Goal: Task Accomplishment & Management: Complete application form

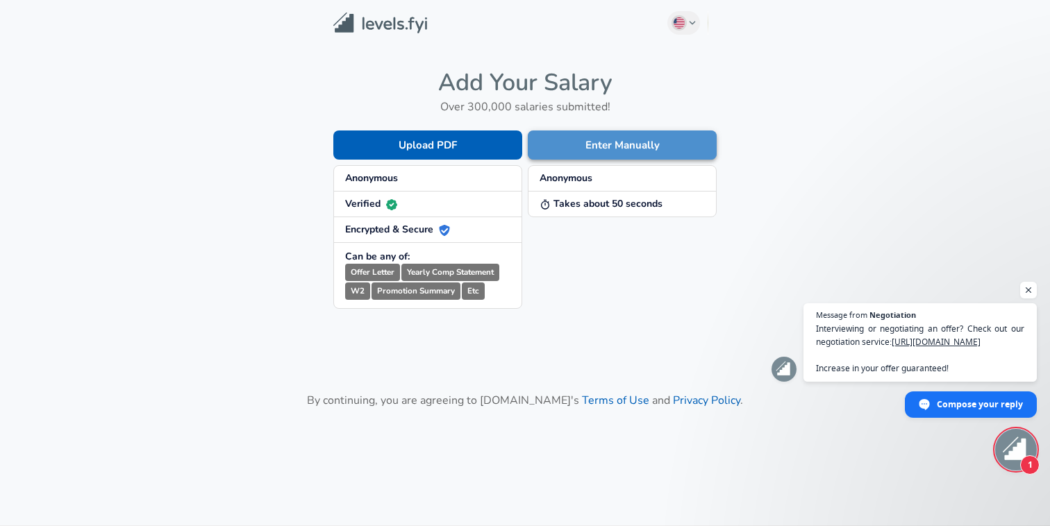
click at [592, 158] on button "Enter Manually" at bounding box center [622, 145] width 189 height 29
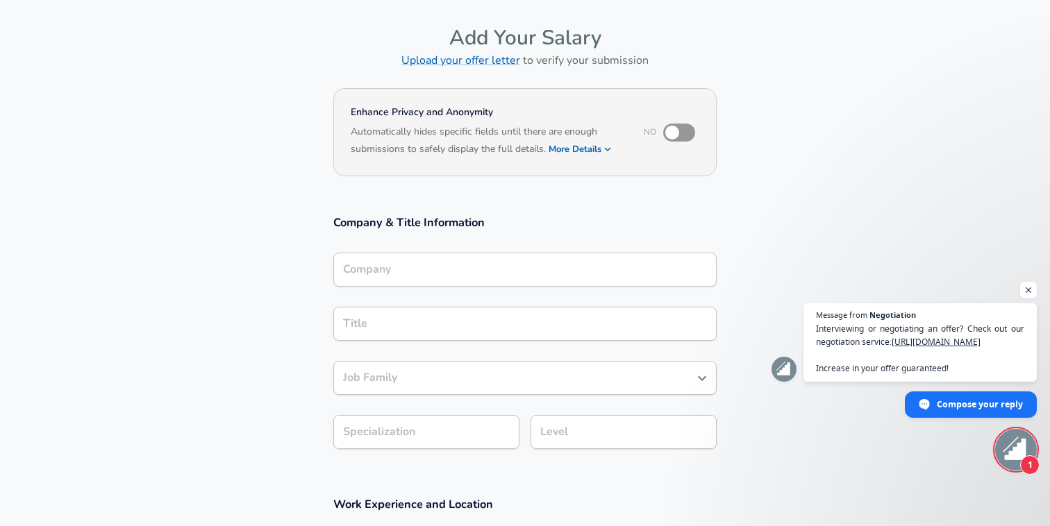
scroll to position [63, 0]
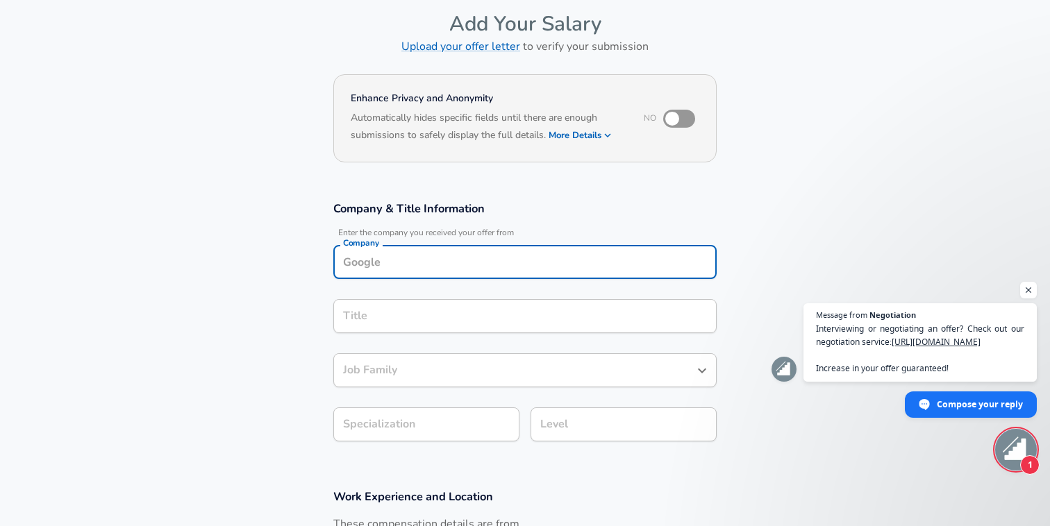
click at [445, 272] on input "Company" at bounding box center [525, 262] width 371 height 22
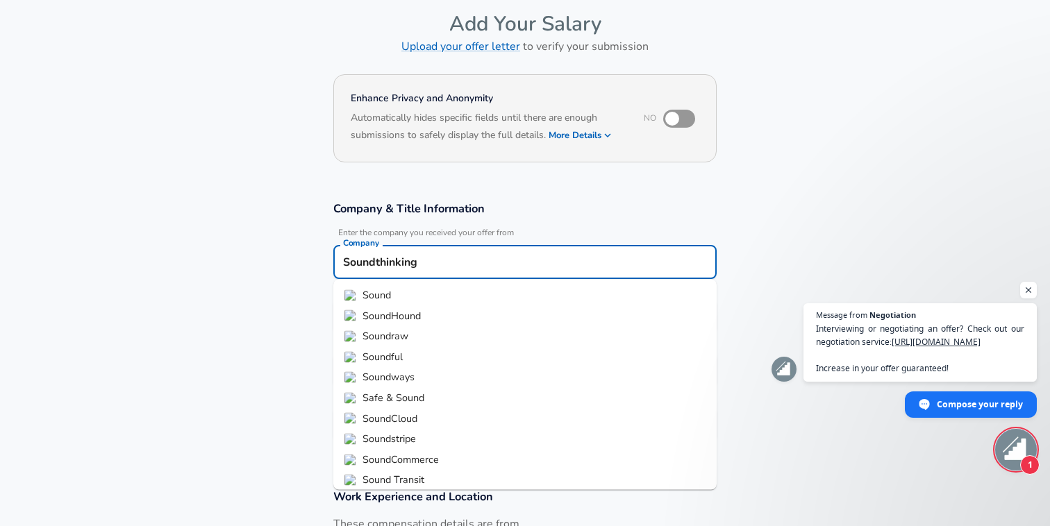
type input "Soundthinking"
click at [272, 379] on section "Company & Title Information Enter the company you received your offer from Comp…" at bounding box center [525, 329] width 1050 height 288
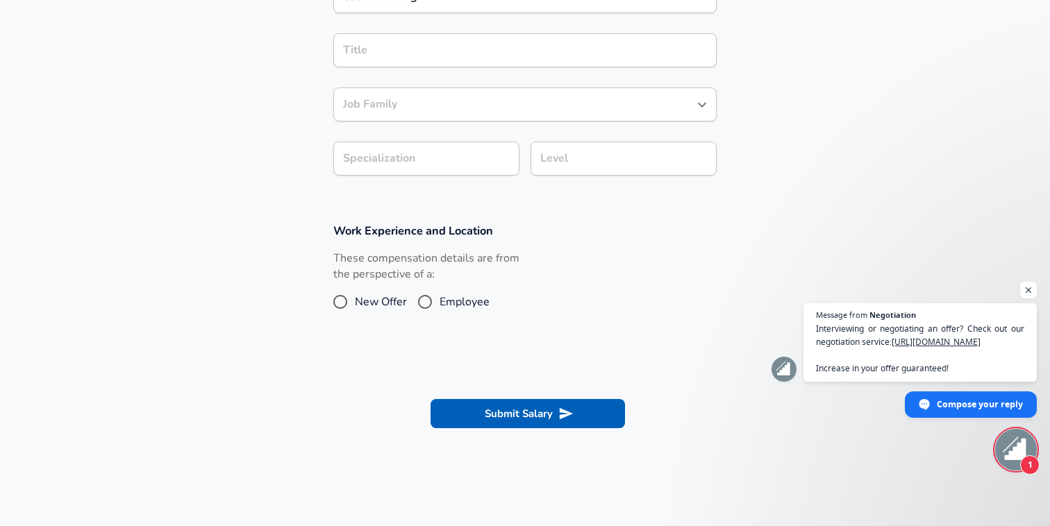
scroll to position [374, 0]
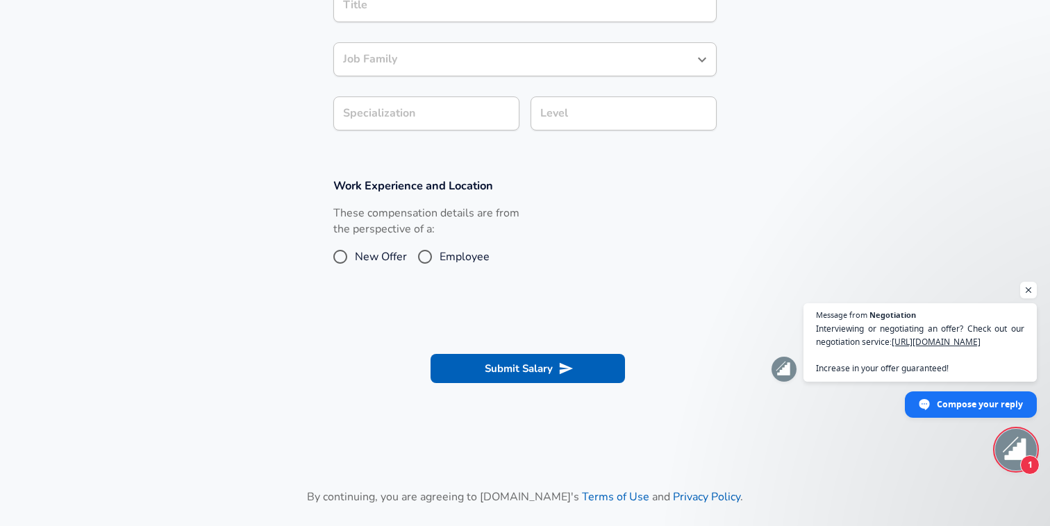
scroll to position [539, 0]
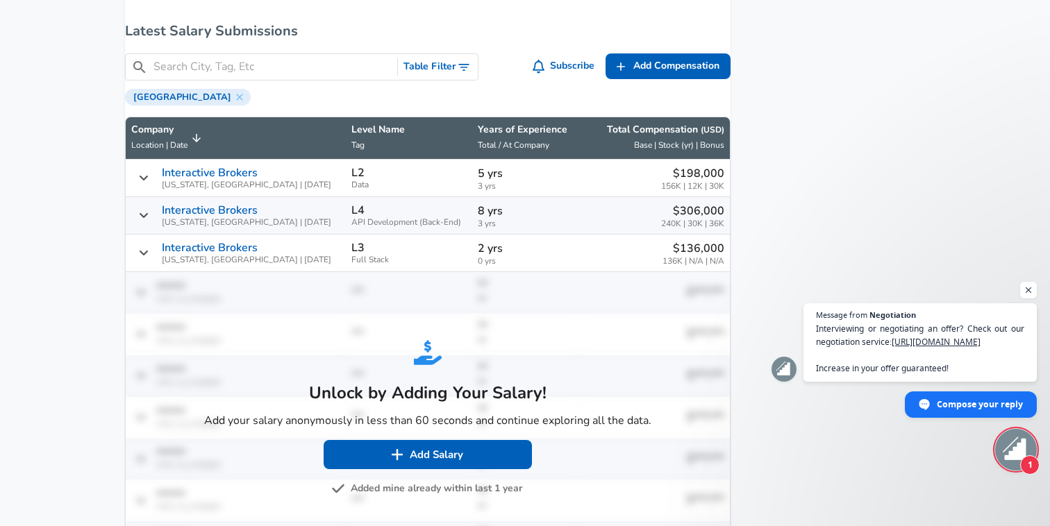
scroll to position [879, 0]
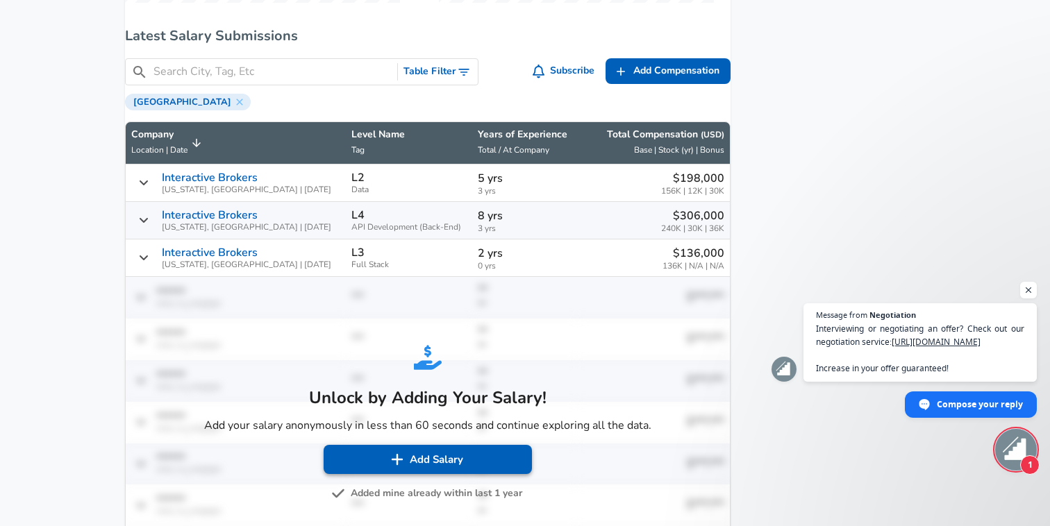
click at [398, 471] on button "Add Salary" at bounding box center [428, 459] width 208 height 29
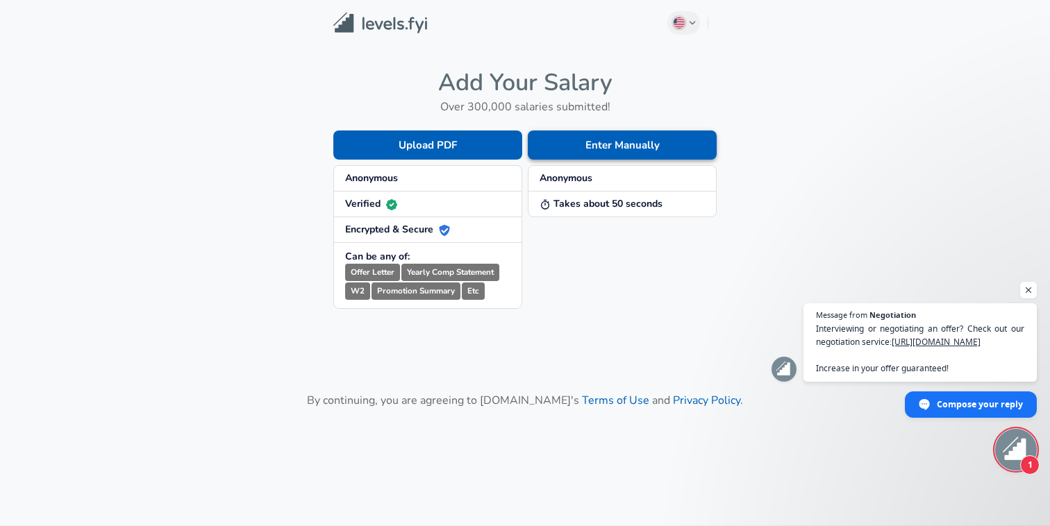
click at [626, 143] on button "Enter Manually" at bounding box center [622, 145] width 189 height 29
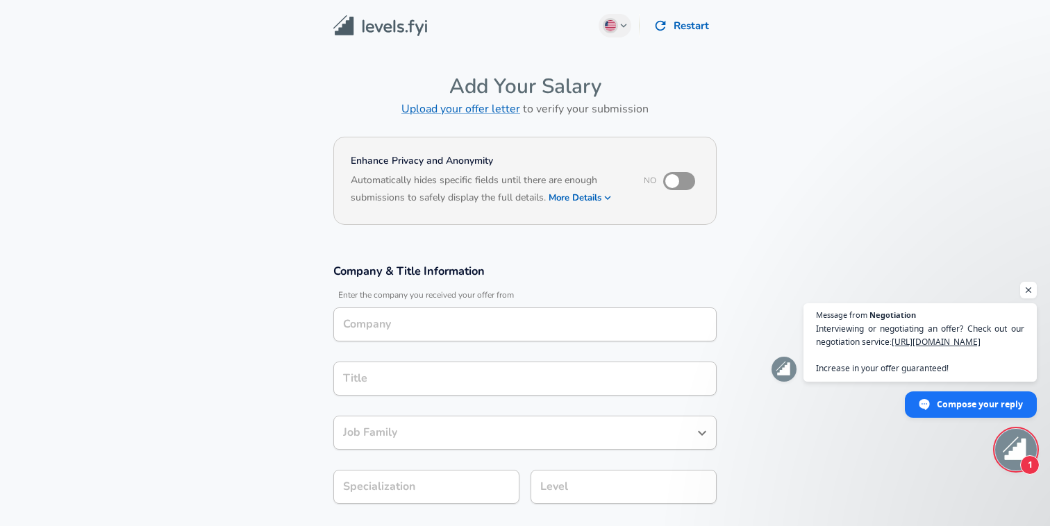
type input "Soundthinking"
click at [406, 383] on input "Title" at bounding box center [525, 379] width 371 height 22
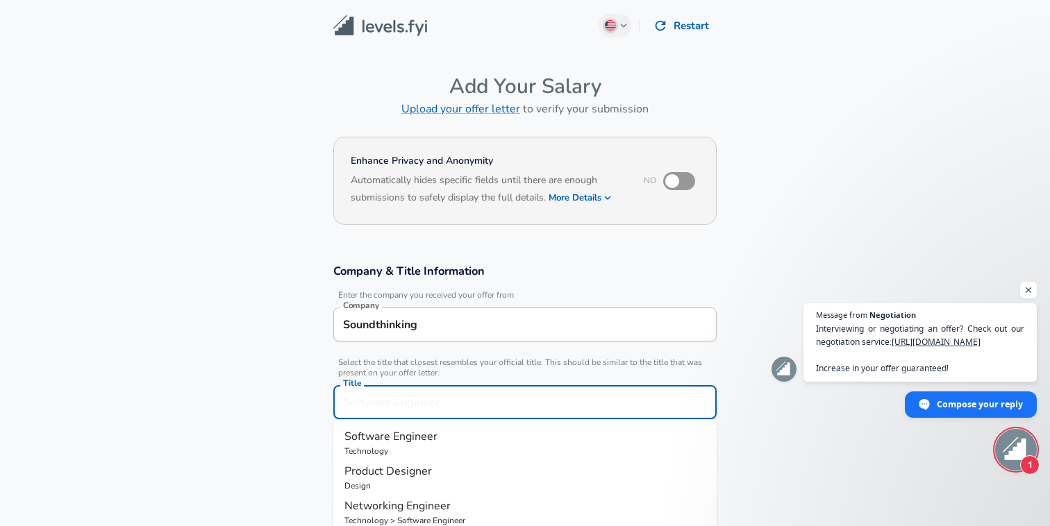
scroll to position [28, 0]
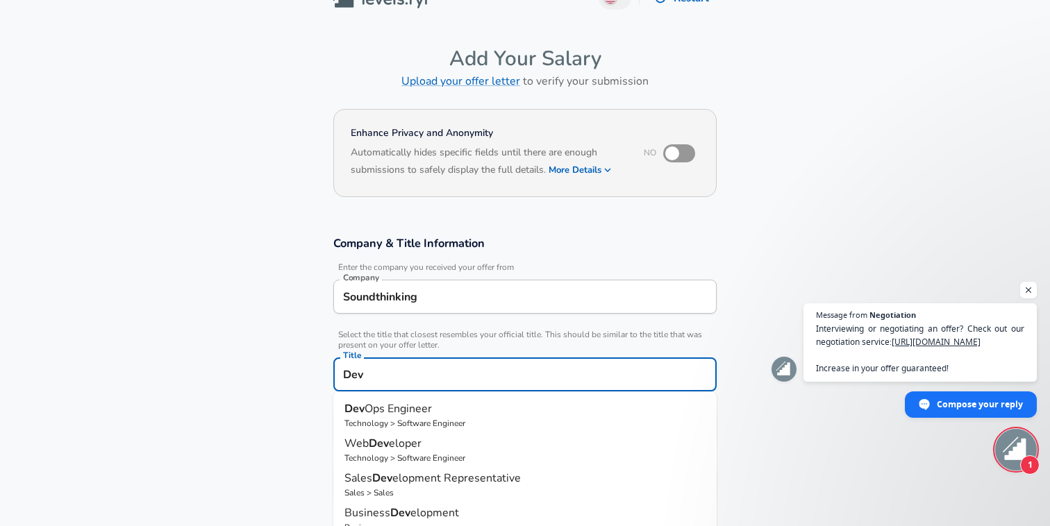
click at [403, 418] on p "Technology > Software Engineer" at bounding box center [524, 423] width 361 height 13
type input "DevOps Engineer"
type input "DevOps"
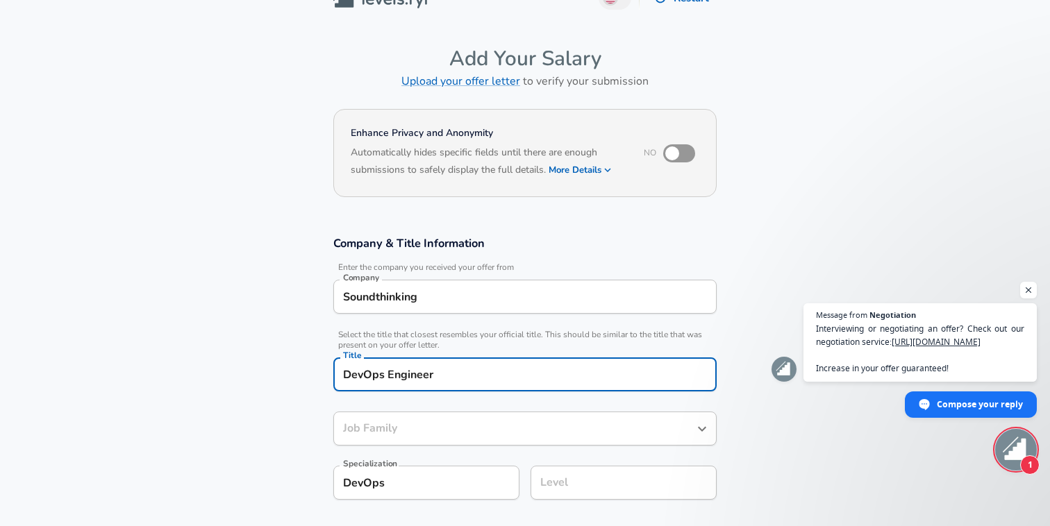
type input "Software Engineer"
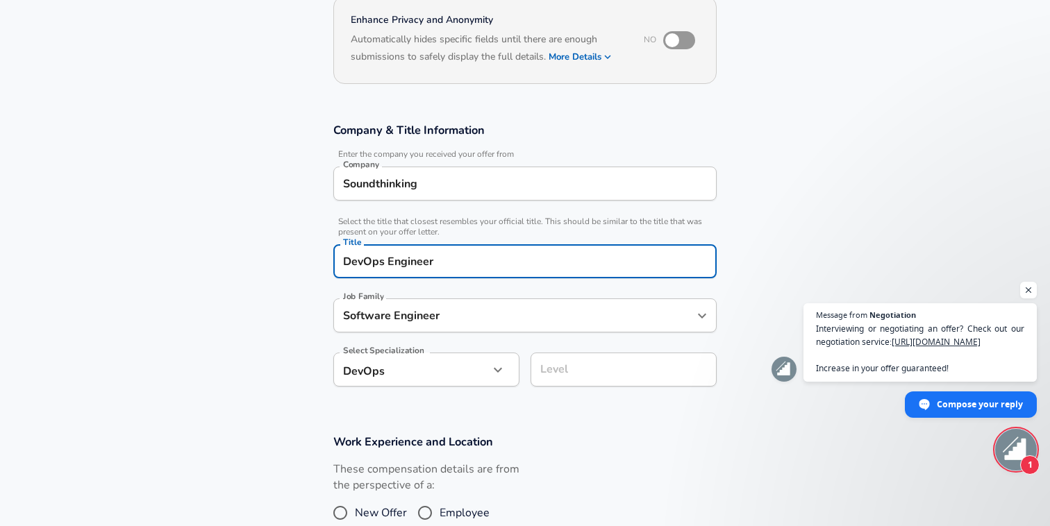
scroll to position [204, 0]
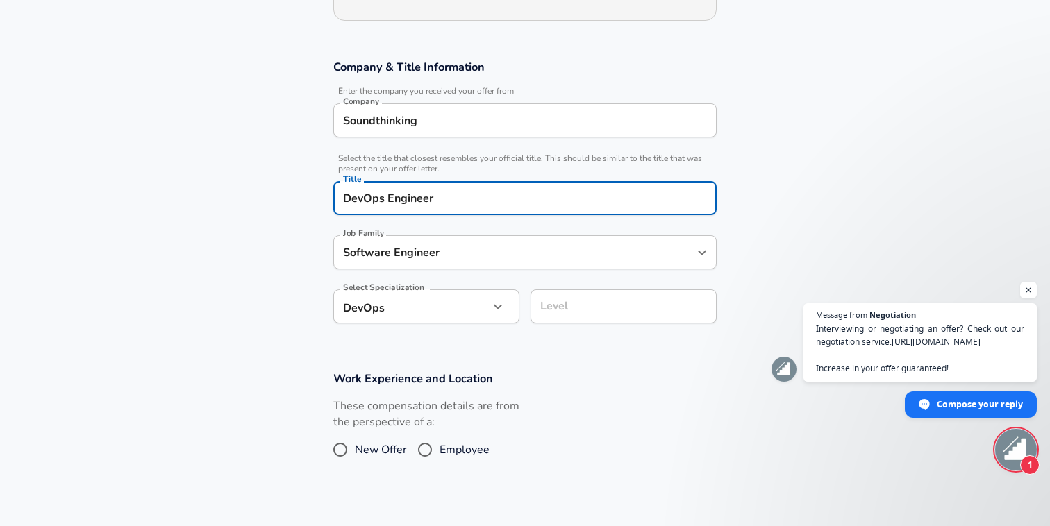
type input "DevOps Engineer"
click at [583, 303] on input "Level" at bounding box center [624, 307] width 174 height 22
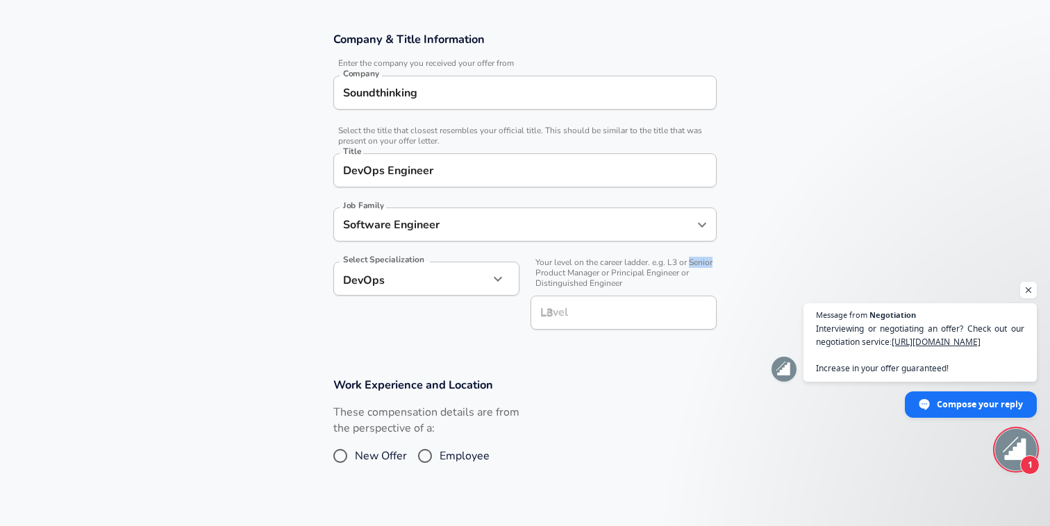
drag, startPoint x: 691, startPoint y: 260, endPoint x: 713, endPoint y: 261, distance: 21.5
click at [713, 261] on span "Your level on the career ladder. e.g. L3 or Senior Product Manager or Principal…" at bounding box center [624, 273] width 186 height 31
copy span "Senior"
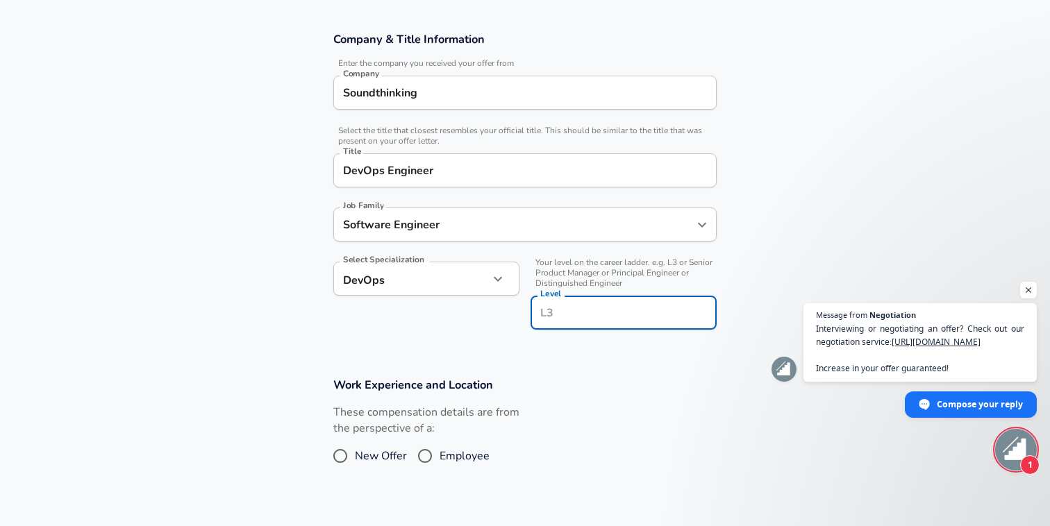
click at [623, 309] on input "Level" at bounding box center [624, 313] width 174 height 22
paste input "Senior"
type input "Senior"
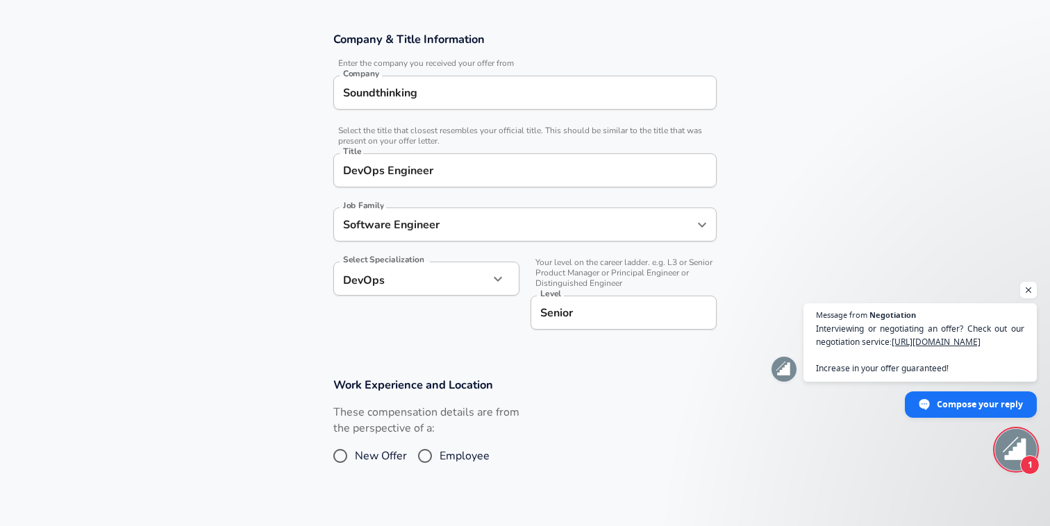
click at [623, 387] on h3 "Work Experience and Location" at bounding box center [524, 385] width 383 height 16
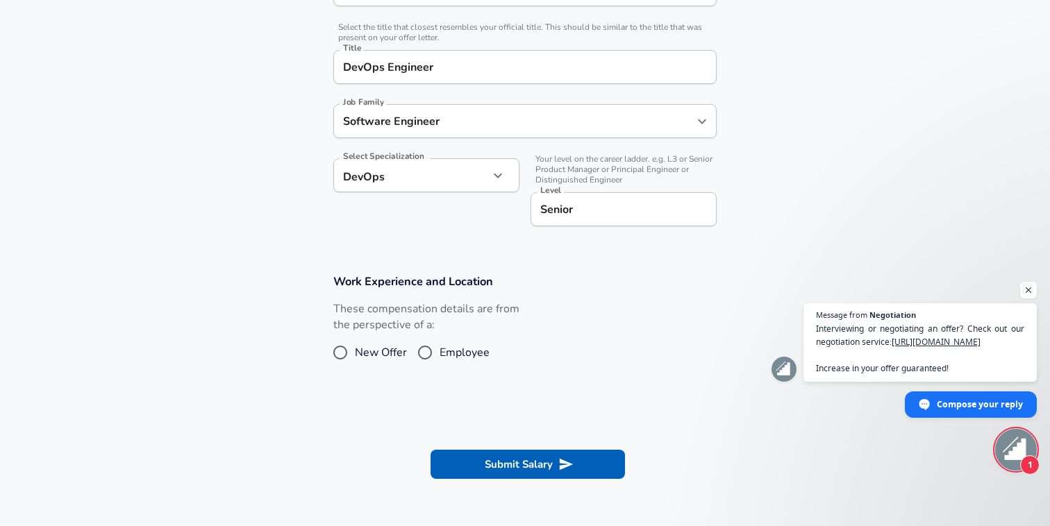
scroll to position [346, 0]
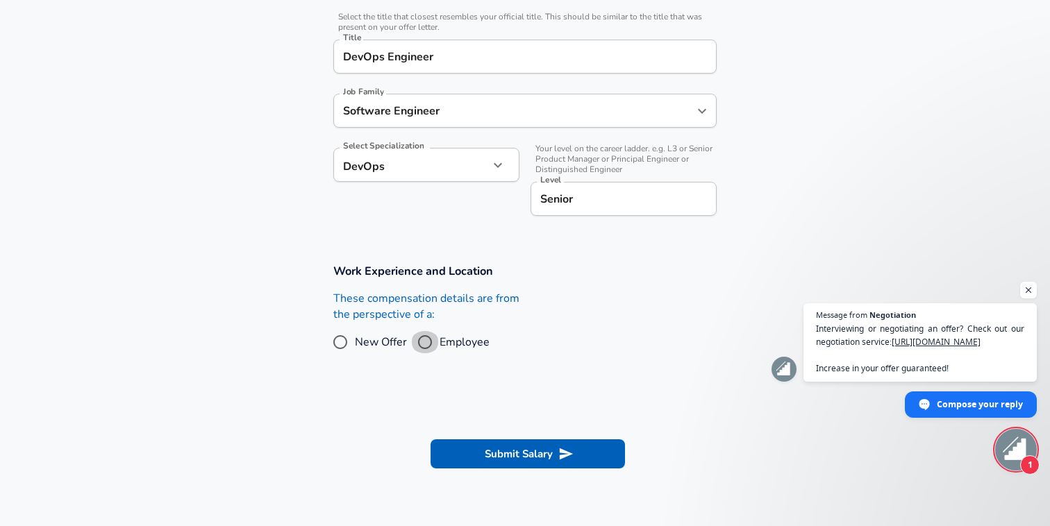
click at [426, 344] on input "Employee" at bounding box center [424, 342] width 29 height 22
radio input "true"
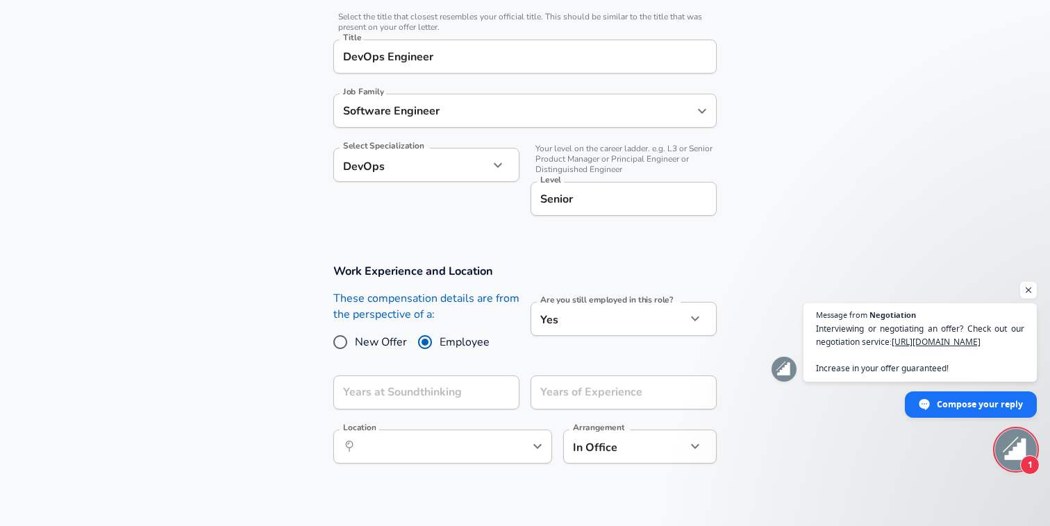
click at [387, 345] on span "New Offer" at bounding box center [381, 342] width 52 height 17
click at [355, 345] on input "New Offer" at bounding box center [340, 342] width 29 height 22
radio input "true"
click at [428, 341] on input "Employee" at bounding box center [424, 342] width 29 height 22
radio input "true"
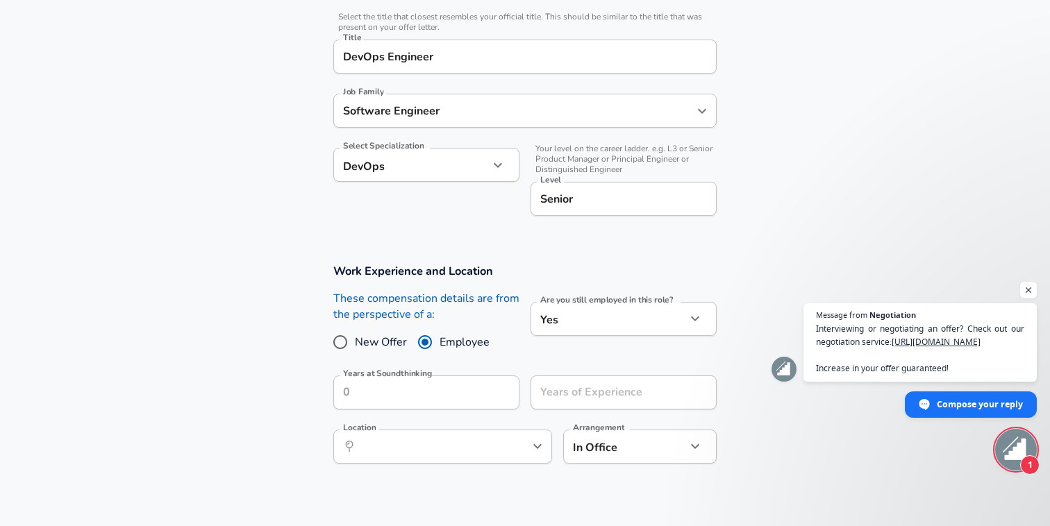
scroll to position [387, 0]
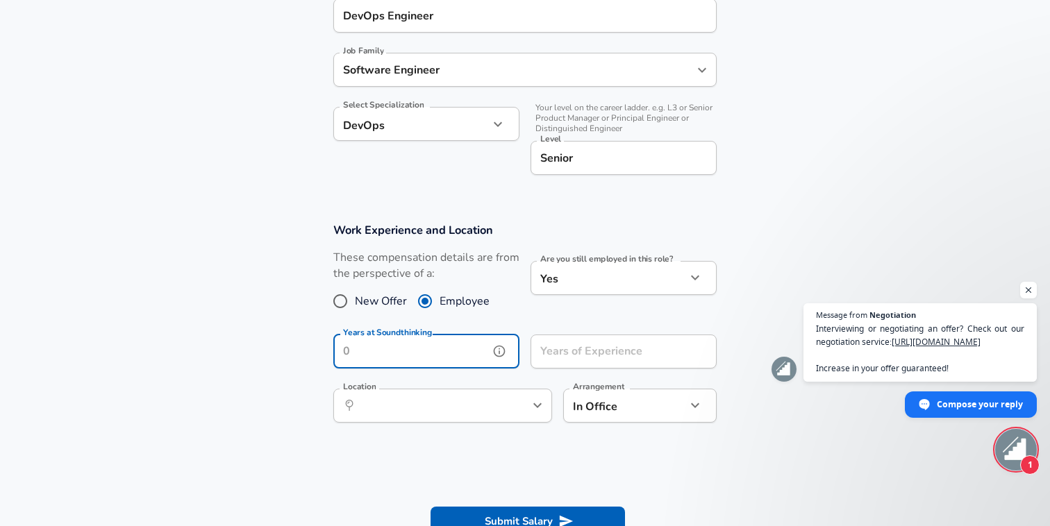
drag, startPoint x: 367, startPoint y: 345, endPoint x: 337, endPoint y: 345, distance: 30.6
click at [337, 345] on input "Years at Soundthinking" at bounding box center [411, 352] width 156 height 34
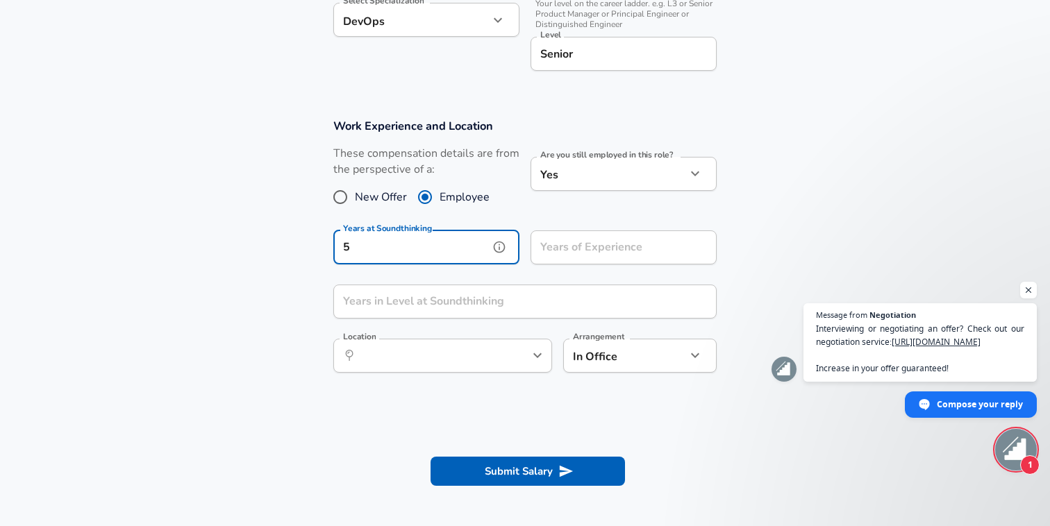
scroll to position [501, 0]
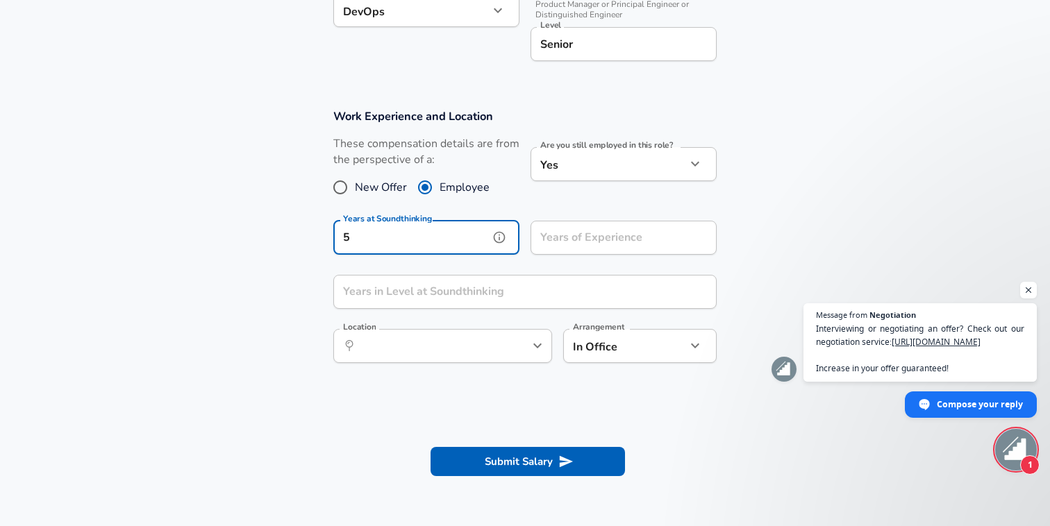
type input "5"
click at [404, 300] on input "Years in Level at Soundthinking" at bounding box center [509, 292] width 353 height 34
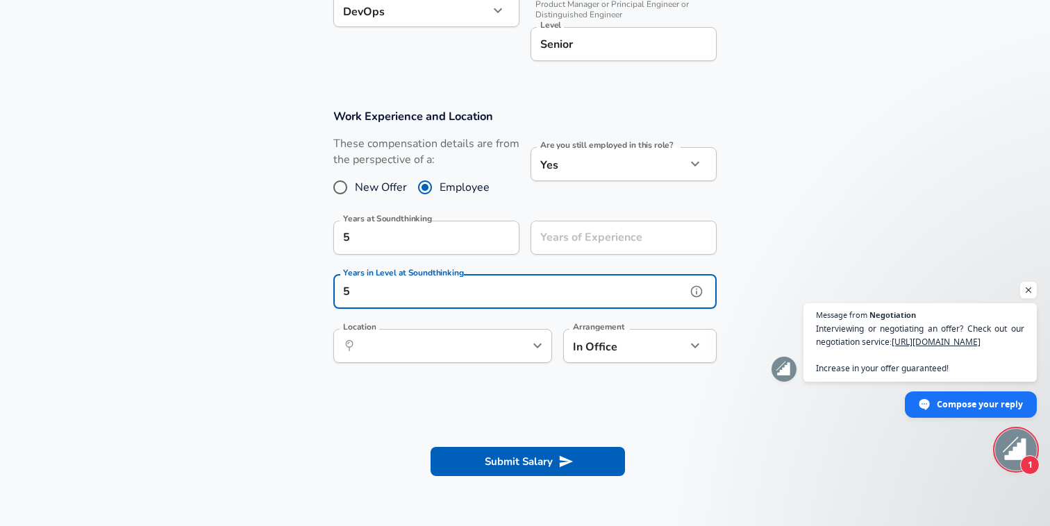
drag, startPoint x: 367, startPoint y: 288, endPoint x: 312, endPoint y: 288, distance: 54.9
click at [312, 288] on section "Work Experience and Location These compensation details are from the perspectiv…" at bounding box center [525, 242] width 1050 height 301
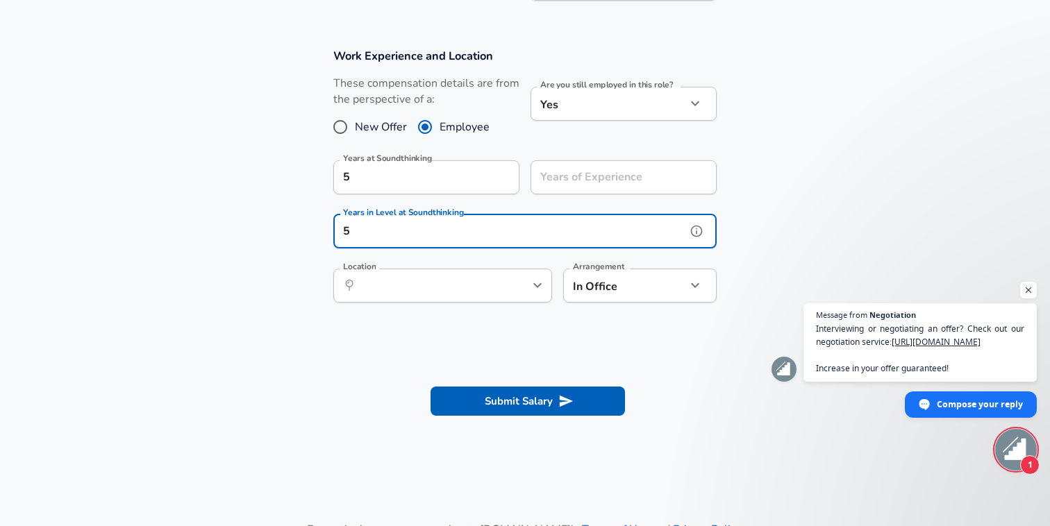
scroll to position [575, 0]
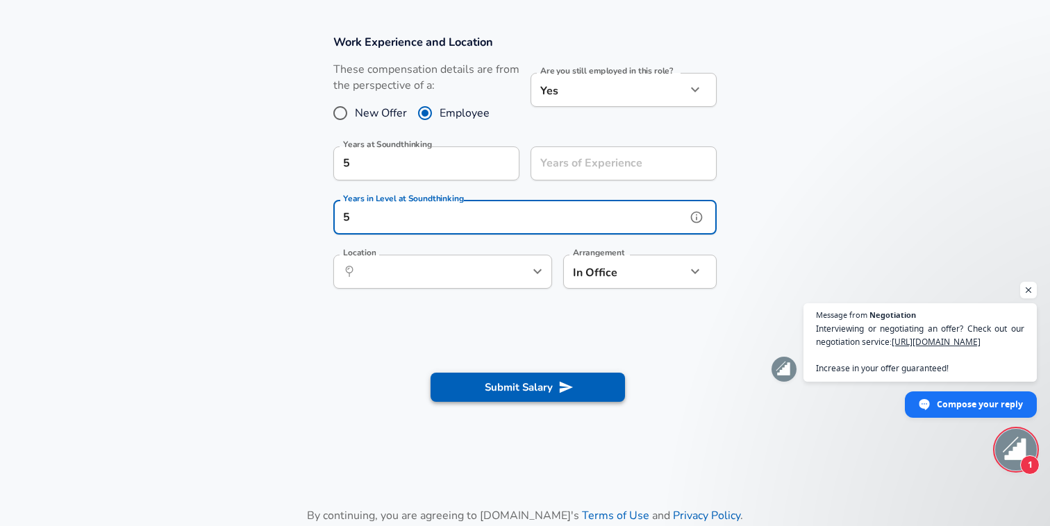
type input "5"
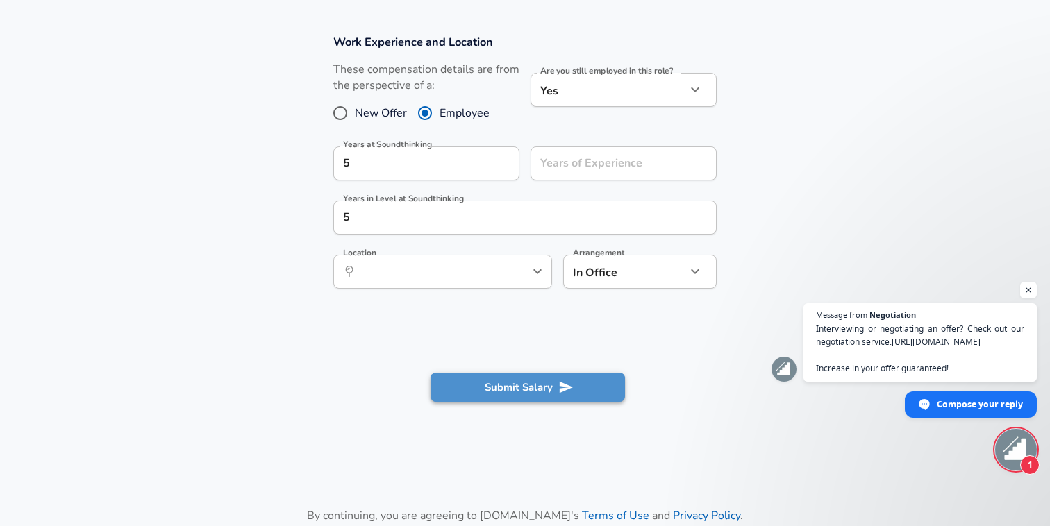
click at [528, 387] on button "Submit Salary" at bounding box center [528, 387] width 194 height 29
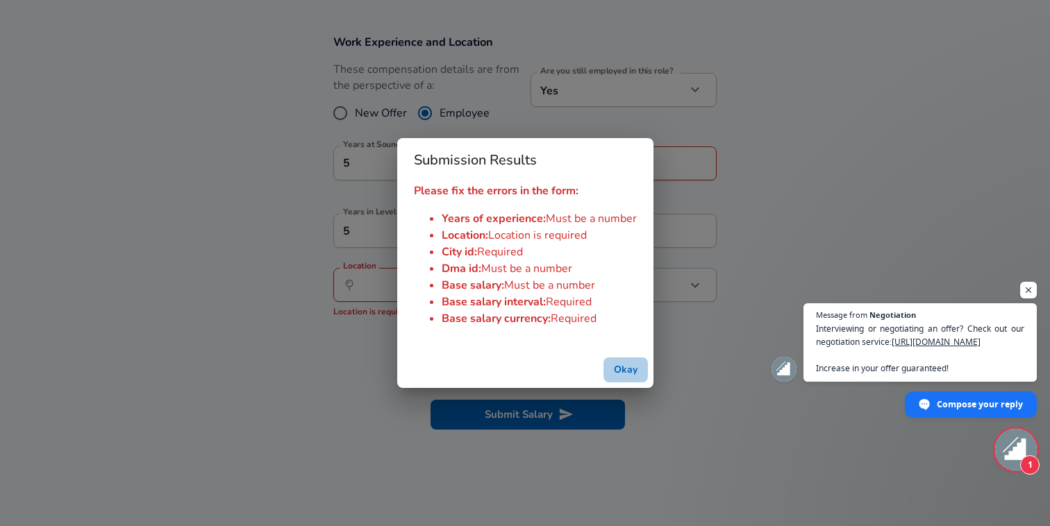
click at [627, 367] on button "Okay" at bounding box center [626, 371] width 44 height 26
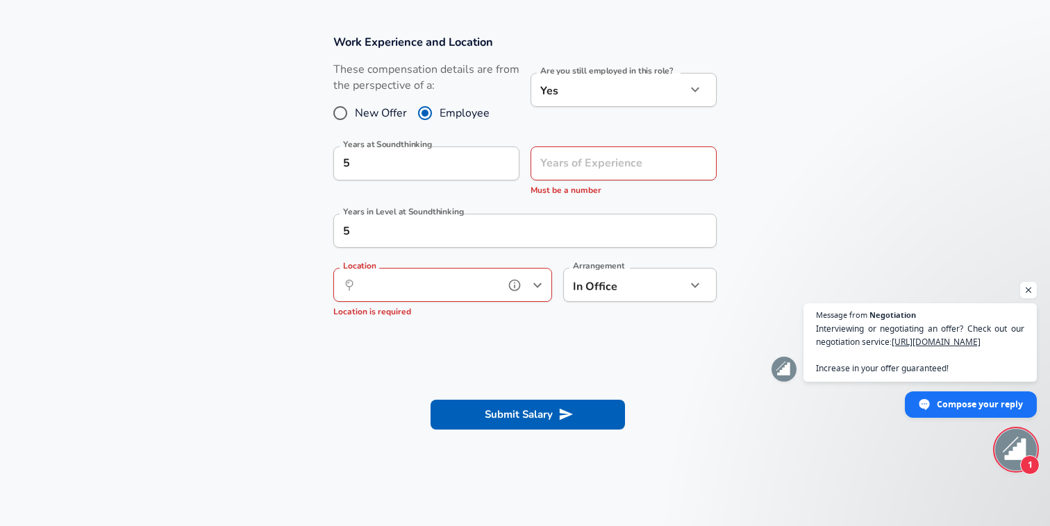
click at [461, 286] on input "Location" at bounding box center [427, 285] width 142 height 22
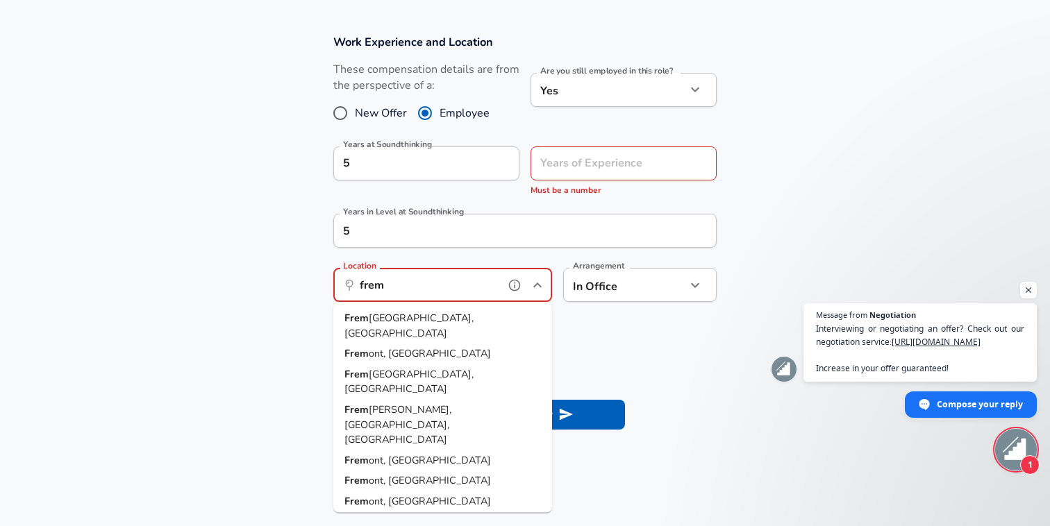
click at [458, 313] on li "Frem ont, [GEOGRAPHIC_DATA]" at bounding box center [442, 325] width 219 height 35
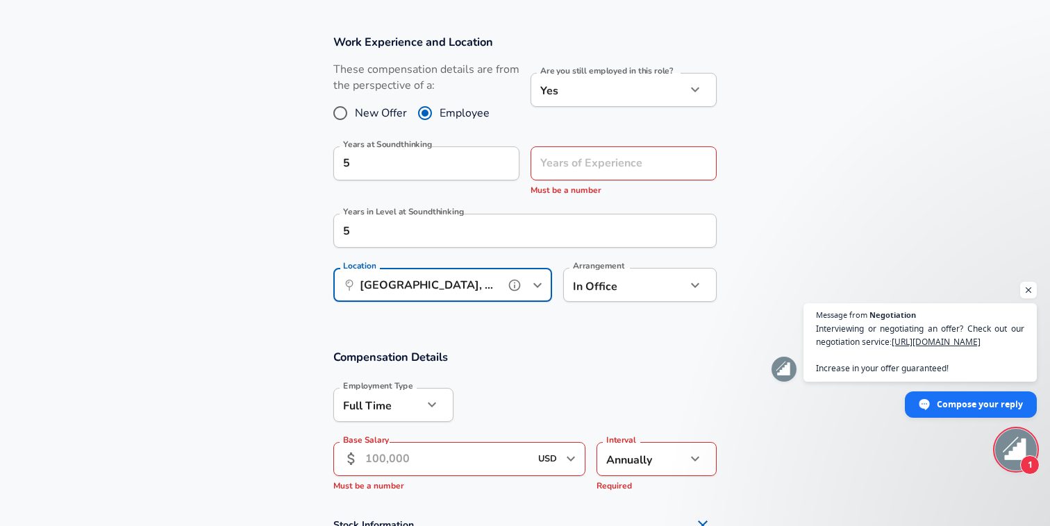
type input "[GEOGRAPHIC_DATA], [GEOGRAPHIC_DATA]"
click at [608, 166] on div "Years of Experience Years of Experience Must be a number" at bounding box center [624, 172] width 186 height 51
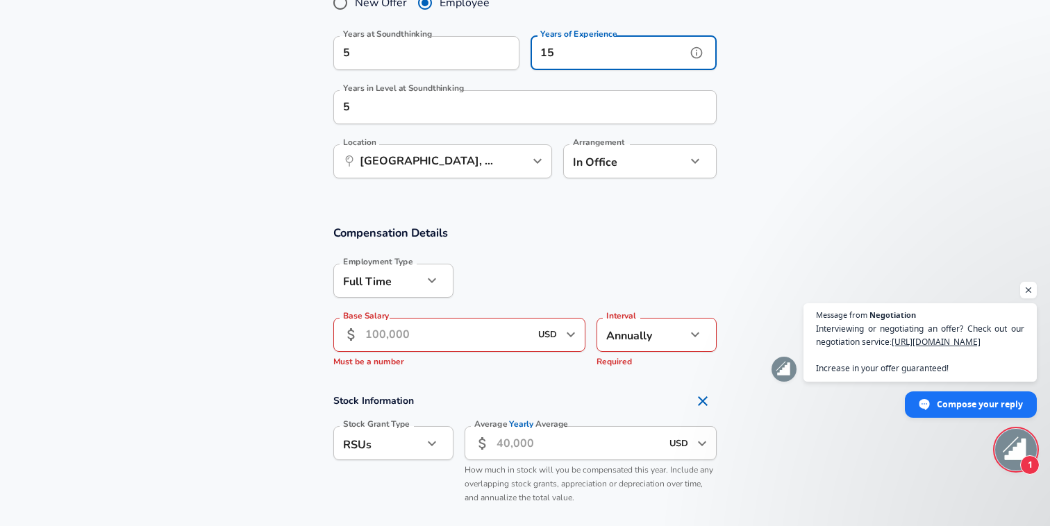
scroll to position [729, 0]
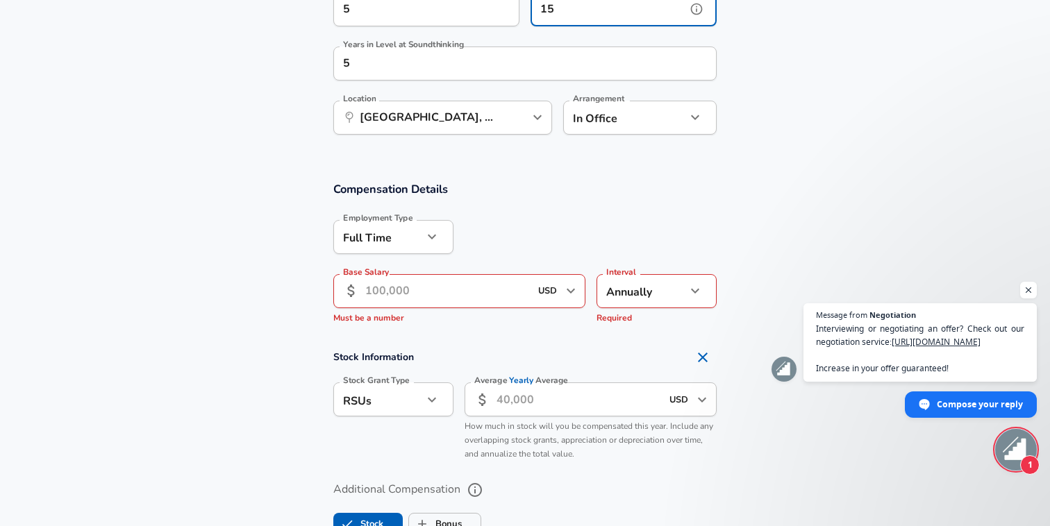
type input "15"
click at [407, 301] on input "Base Salary" at bounding box center [447, 291] width 165 height 34
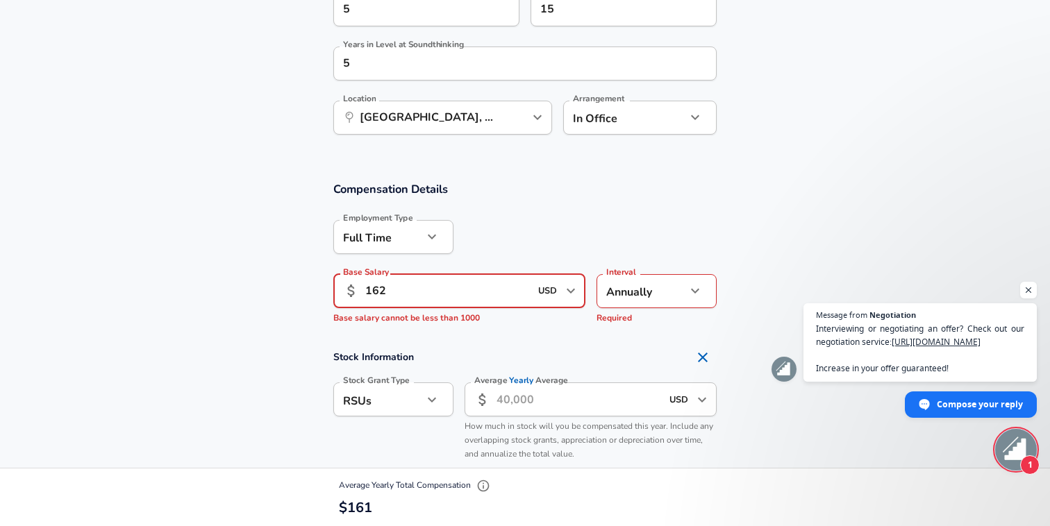
click at [510, 326] on div "Base Salary ​ 162 USD ​ Required Base Salary Base salary cannot be less than 10…" at bounding box center [453, 297] width 263 height 68
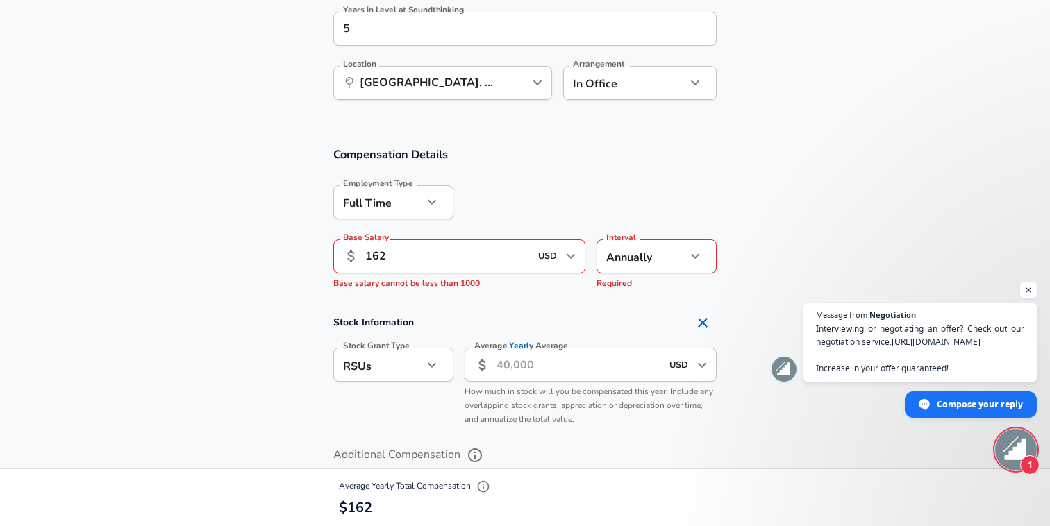
scroll to position [769, 0]
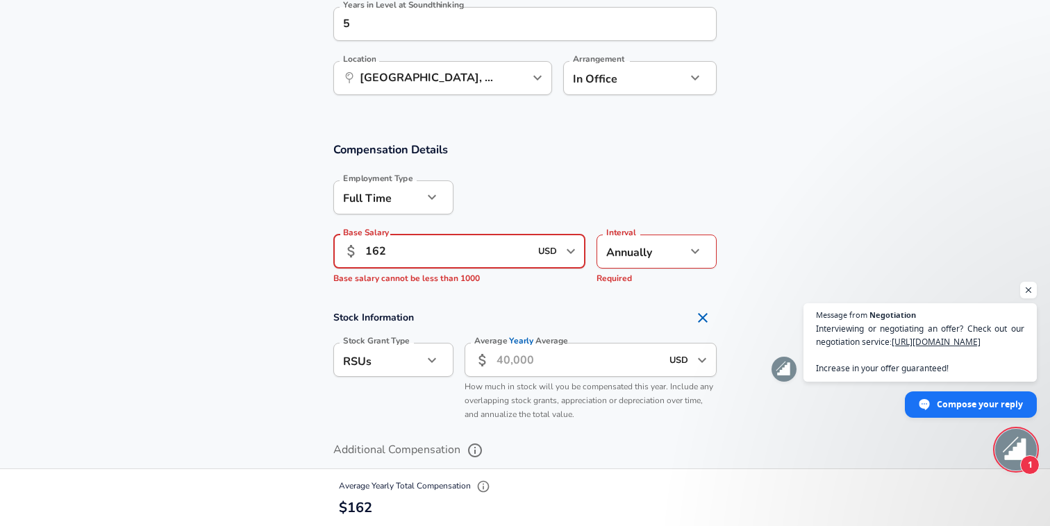
click at [460, 260] on input "162" at bounding box center [447, 252] width 165 height 34
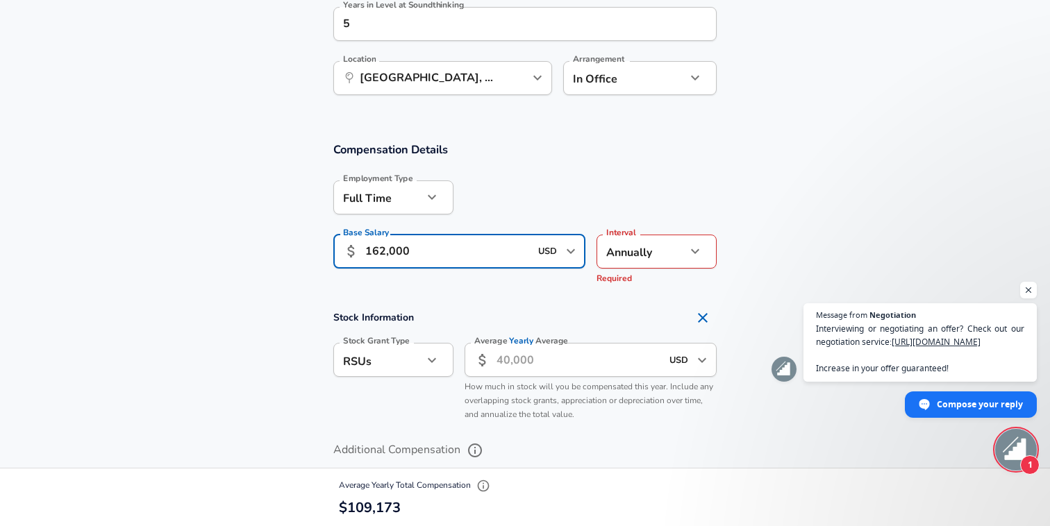
type input "162,000"
click at [442, 299] on section "Compensation Details Employment Type [DEMOGRAPHIC_DATA] full_time Employment Ty…" at bounding box center [525, 324] width 1050 height 397
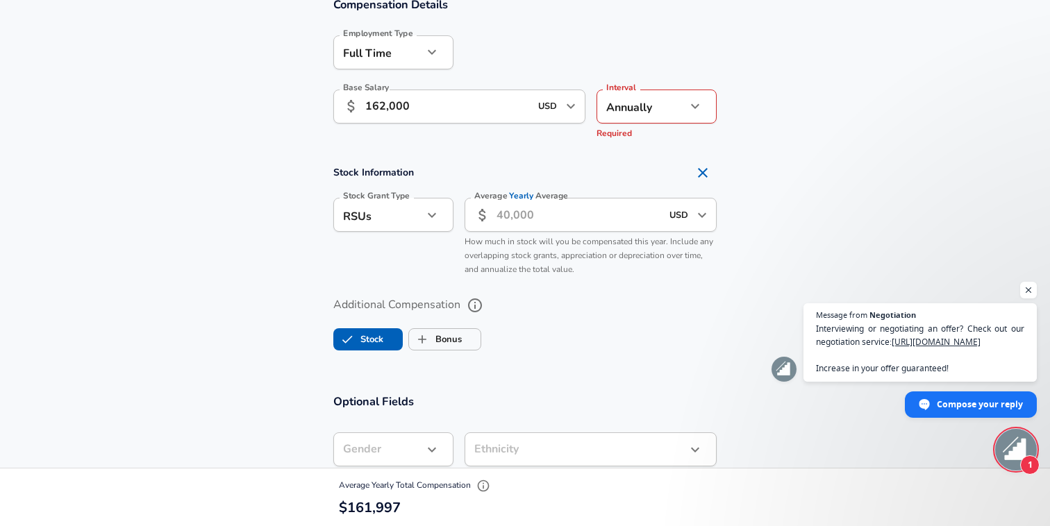
scroll to position [916, 0]
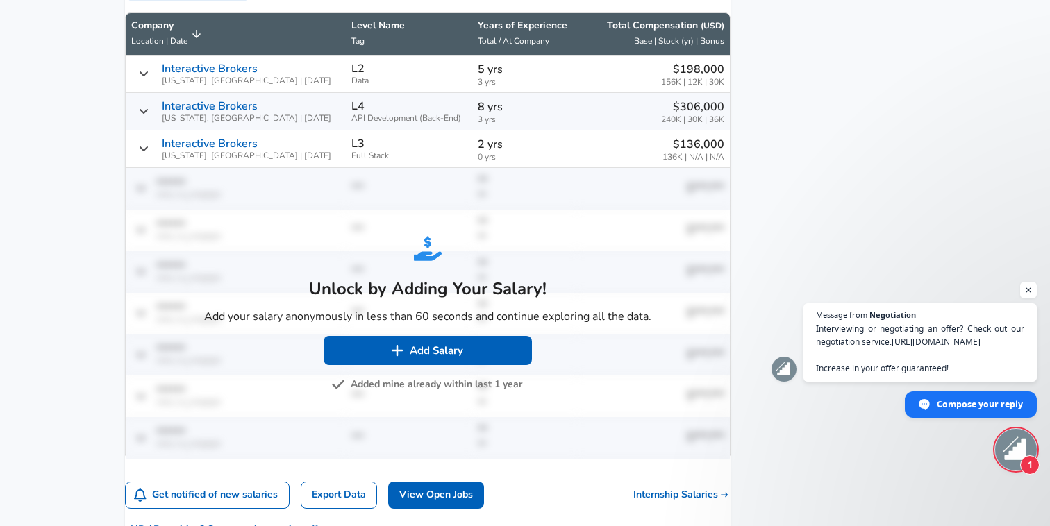
scroll to position [1007, 0]
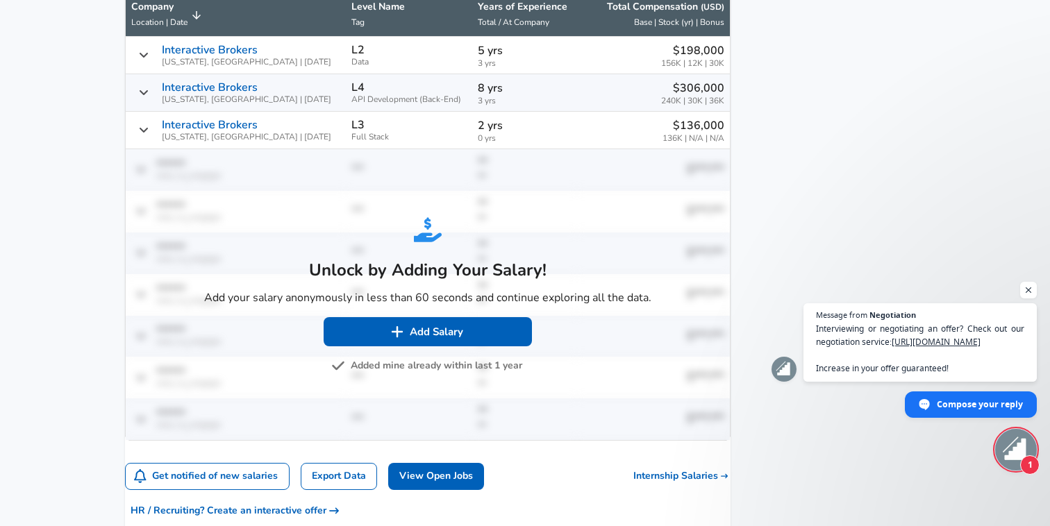
click at [442, 299] on p "Add your salary anonymously in less than 60 seconds and continue exploring all …" at bounding box center [427, 298] width 447 height 17
click at [475, 213] on div "Unlock by Adding Your Salary! Add your salary anonymously in less than 60 secon…" at bounding box center [428, 295] width 458 height 170
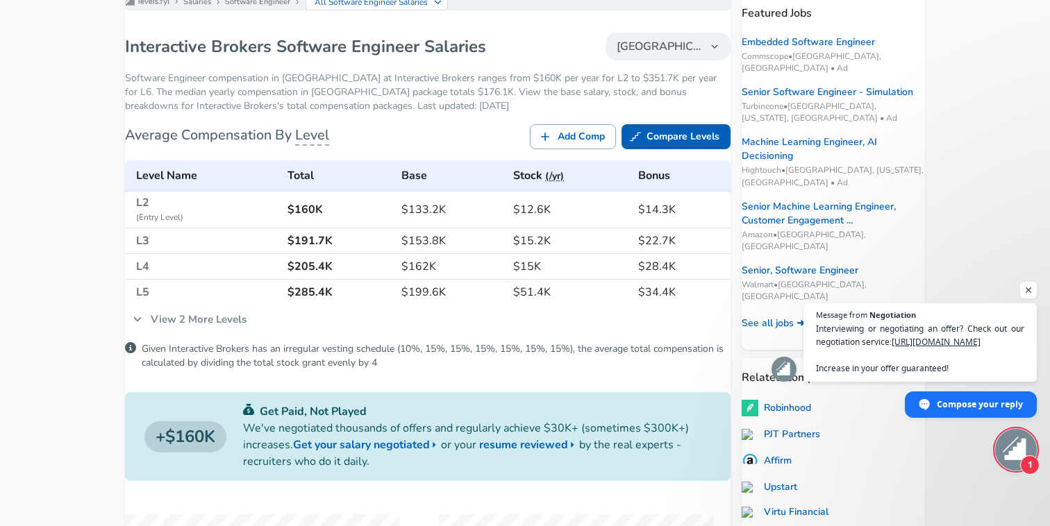
scroll to position [167, 0]
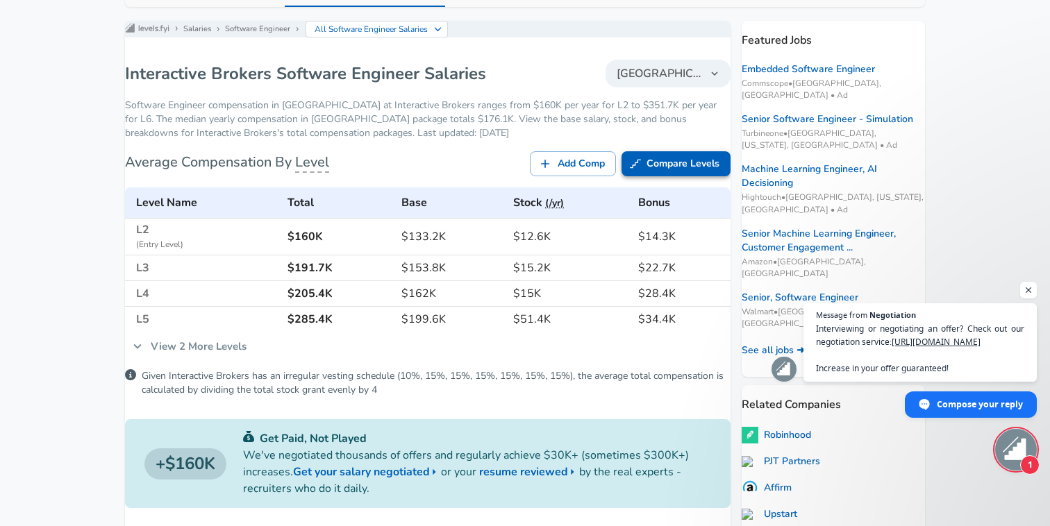
click at [633, 177] on link "Compare Levels" at bounding box center [676, 164] width 109 height 26
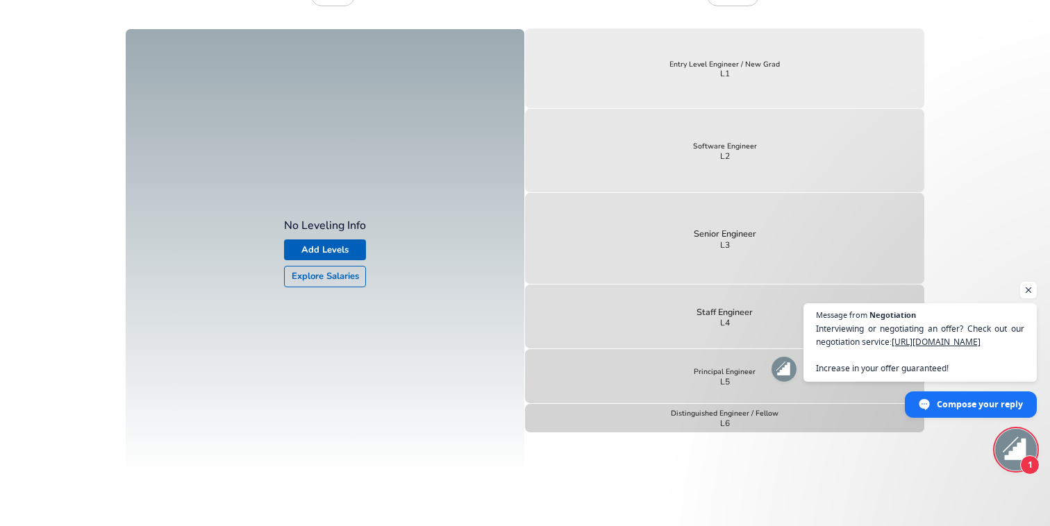
scroll to position [594, 0]
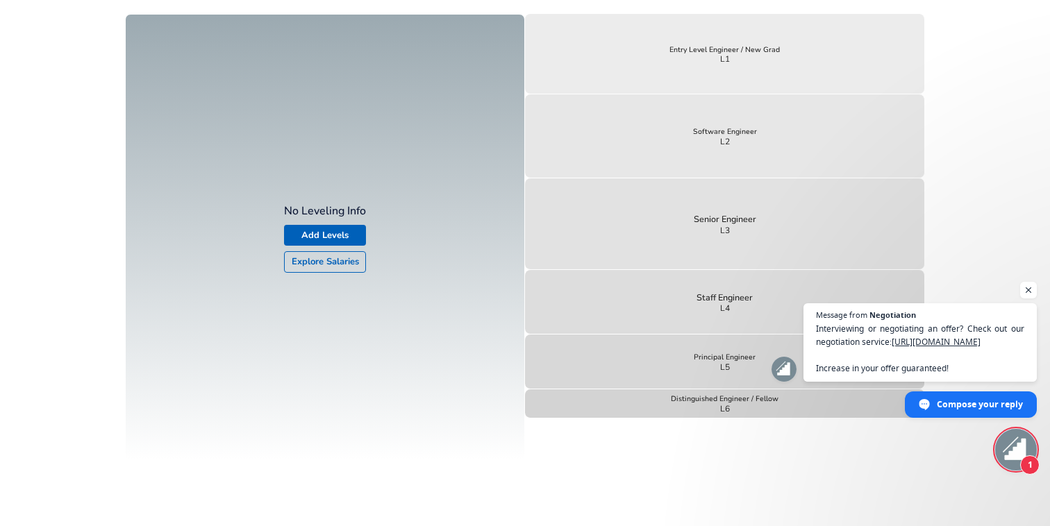
scroll to position [167, 0]
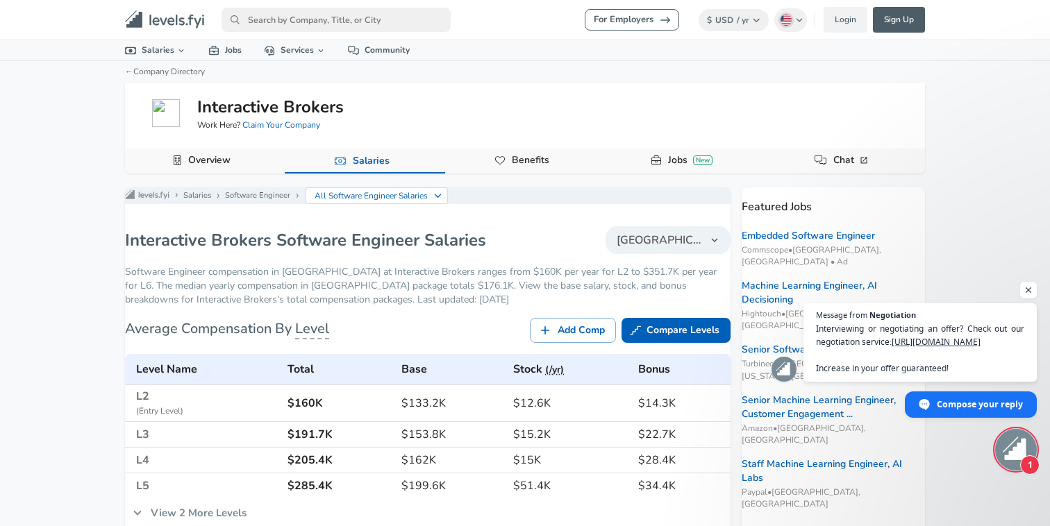
click at [202, 164] on link "Overview" at bounding box center [209, 161] width 53 height 24
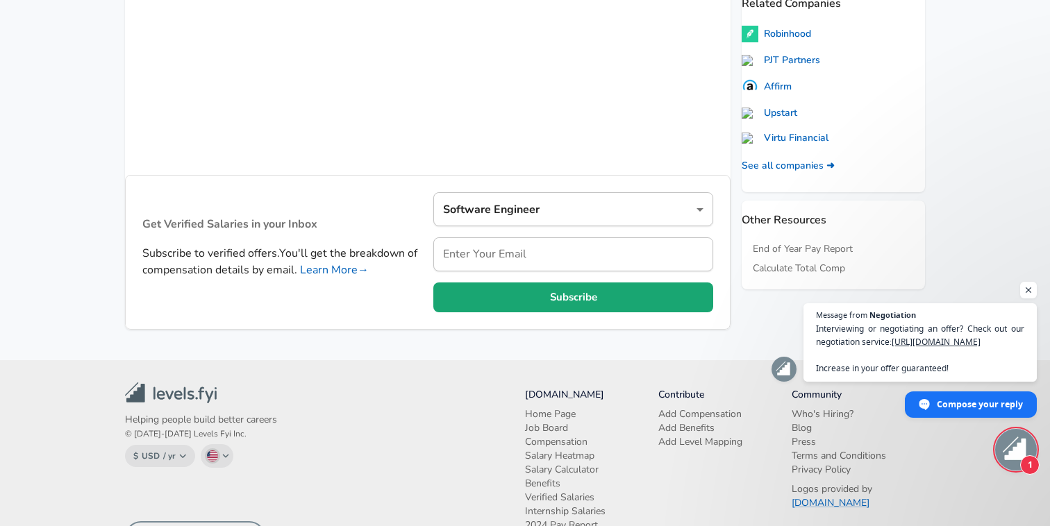
scroll to position [551, 0]
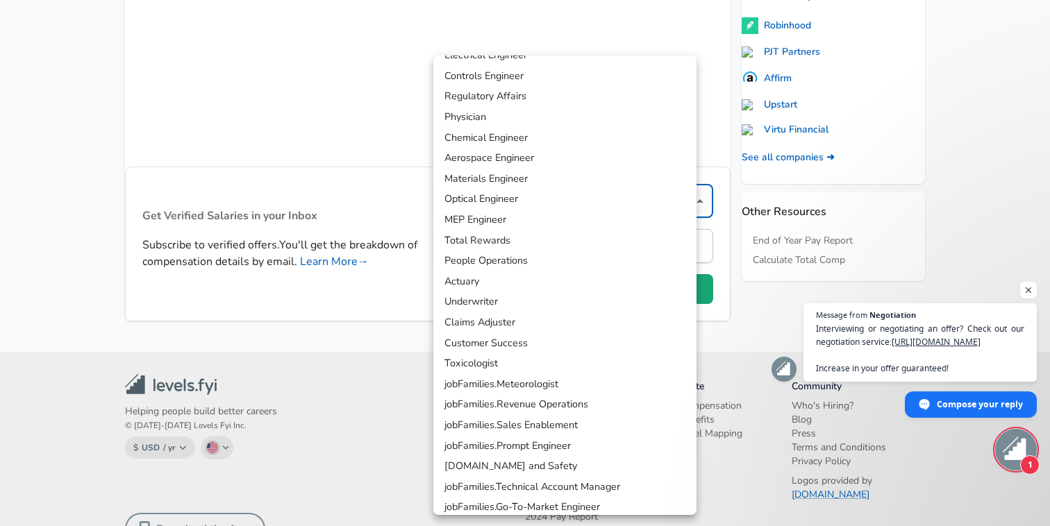
scroll to position [1072, 0]
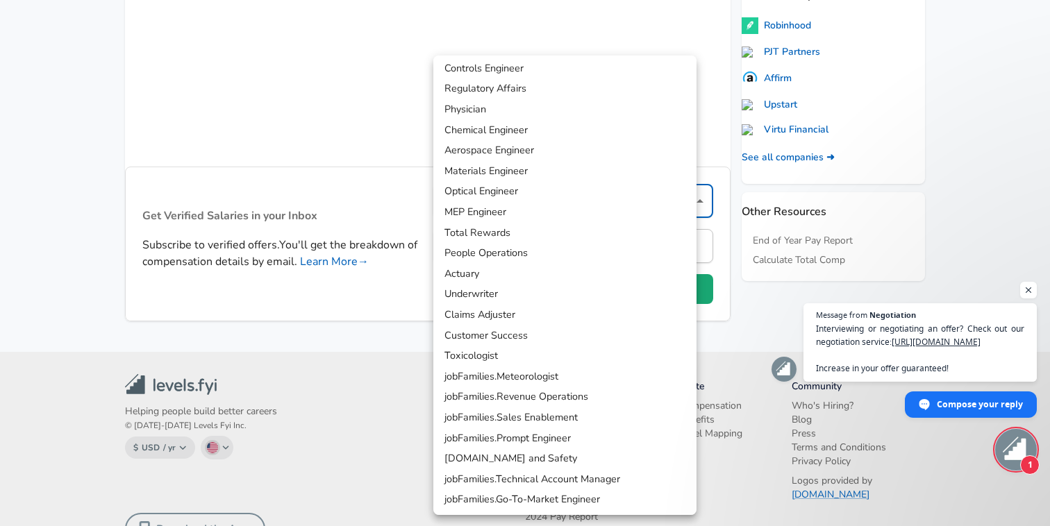
click at [365, 397] on div at bounding box center [525, 263] width 1050 height 526
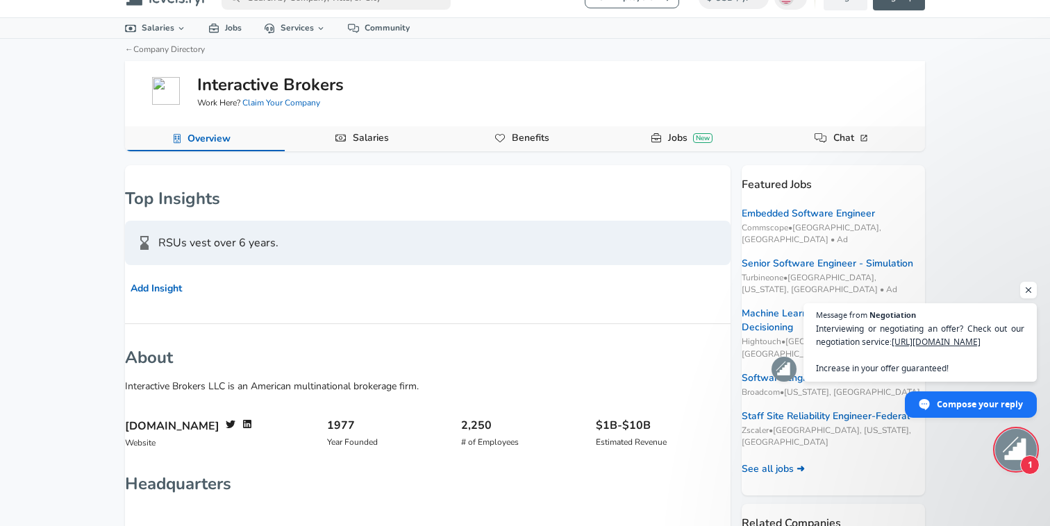
scroll to position [0, 0]
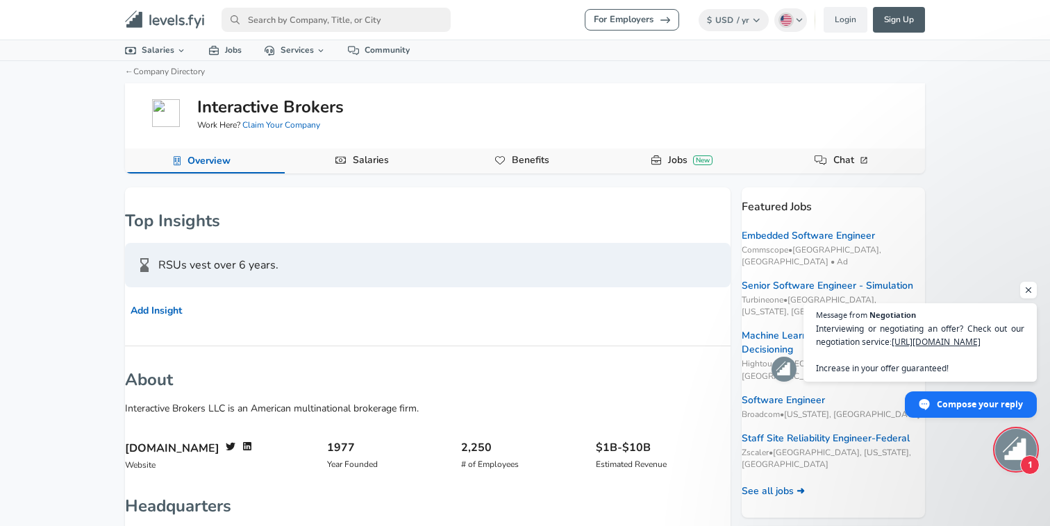
click at [371, 146] on div "Interactive Brokers Work Here? Claim Your Company Overview Salaries Benefits Jo…" at bounding box center [525, 128] width 800 height 90
click at [371, 163] on link "Salaries" at bounding box center [370, 161] width 47 height 24
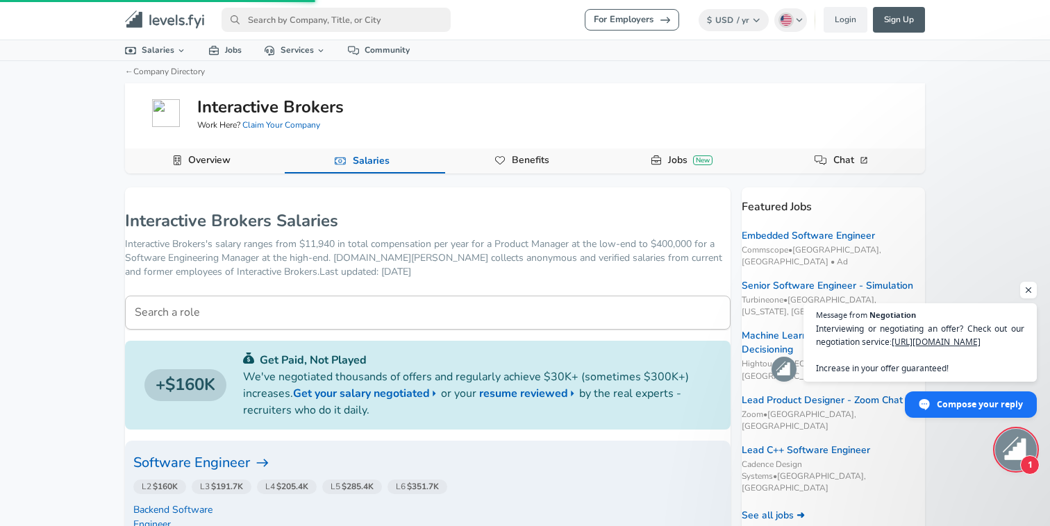
click at [532, 158] on link "Benefits" at bounding box center [530, 161] width 49 height 24
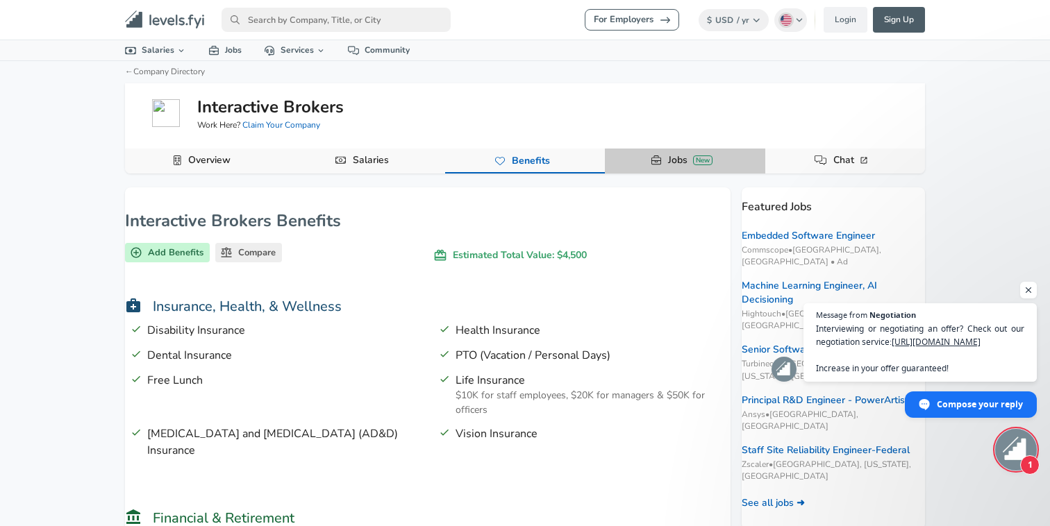
click at [673, 153] on link "Jobs New" at bounding box center [691, 161] width 56 height 24
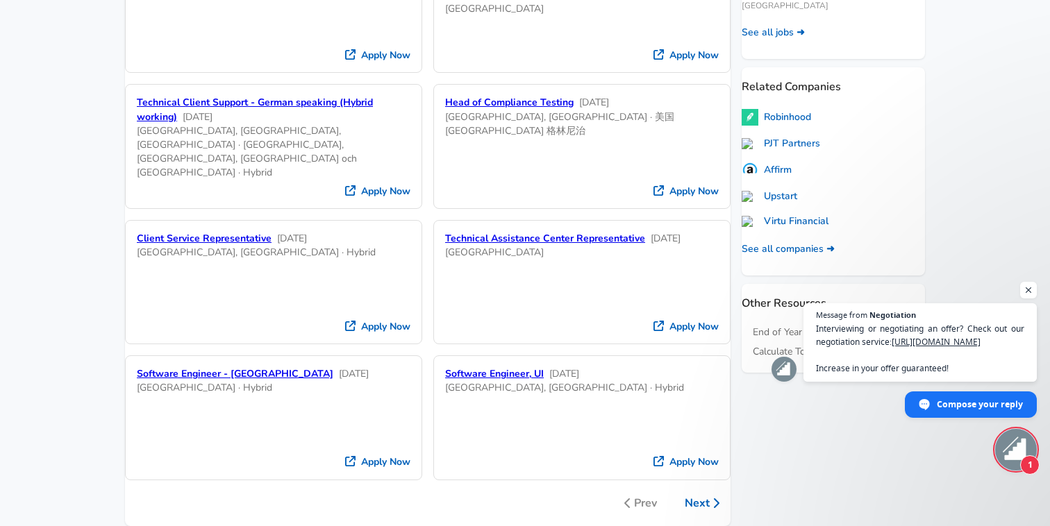
scroll to position [481, 0]
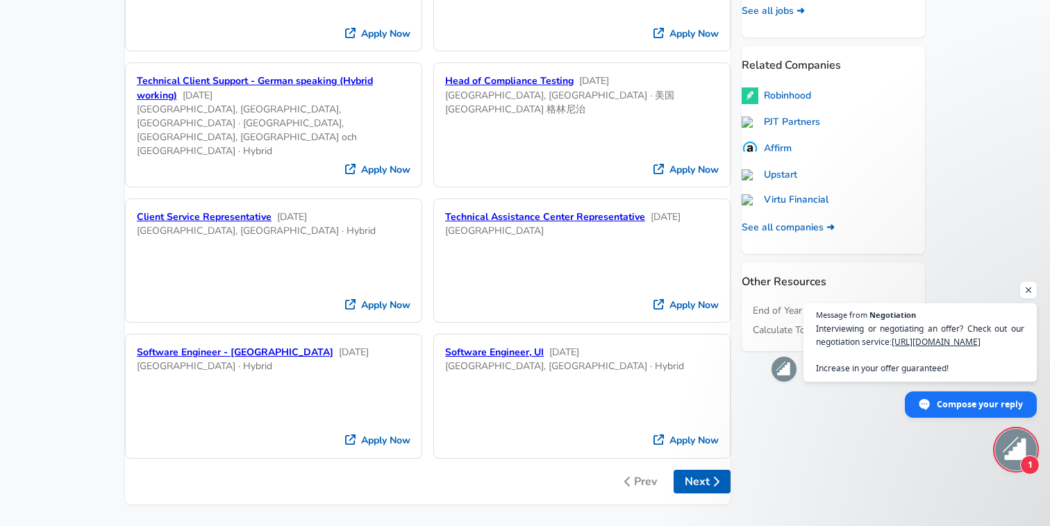
click at [688, 470] on button "Next" at bounding box center [702, 482] width 57 height 24
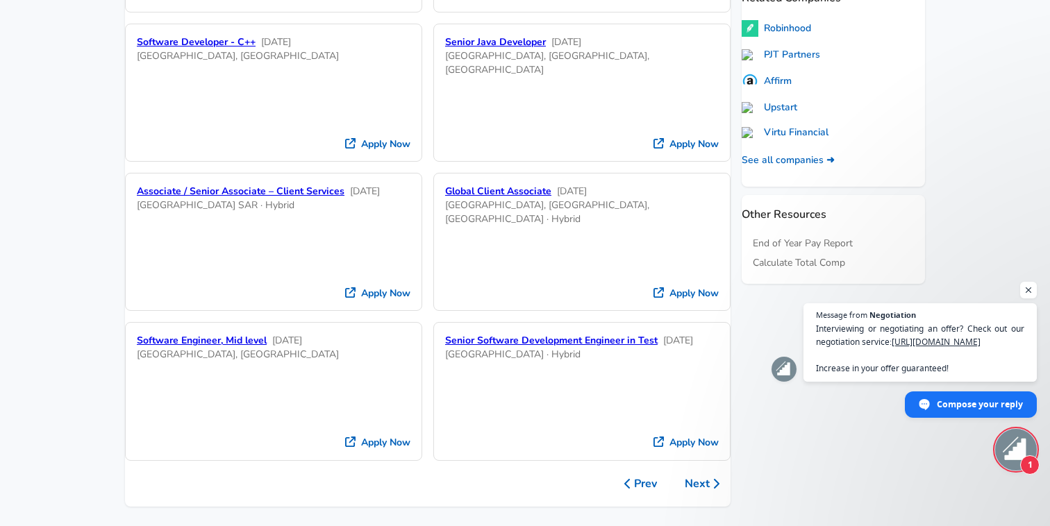
scroll to position [594, 0]
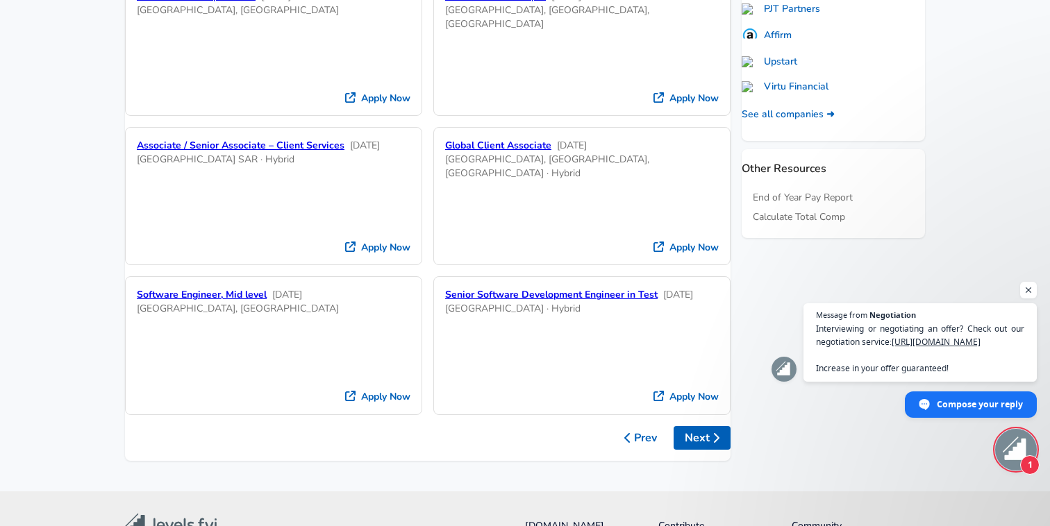
click at [693, 426] on button "Next" at bounding box center [702, 438] width 57 height 24
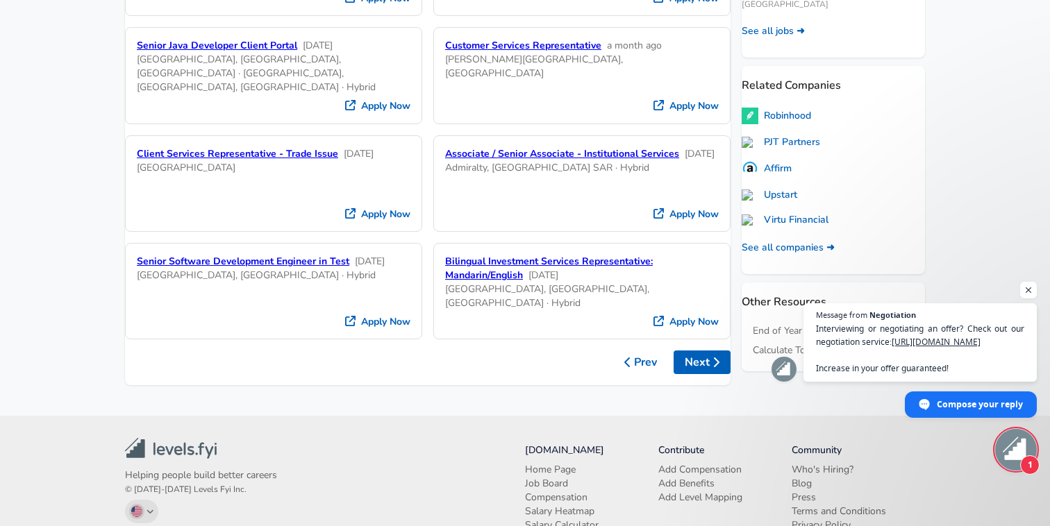
click at [688, 351] on button "Next" at bounding box center [702, 363] width 57 height 24
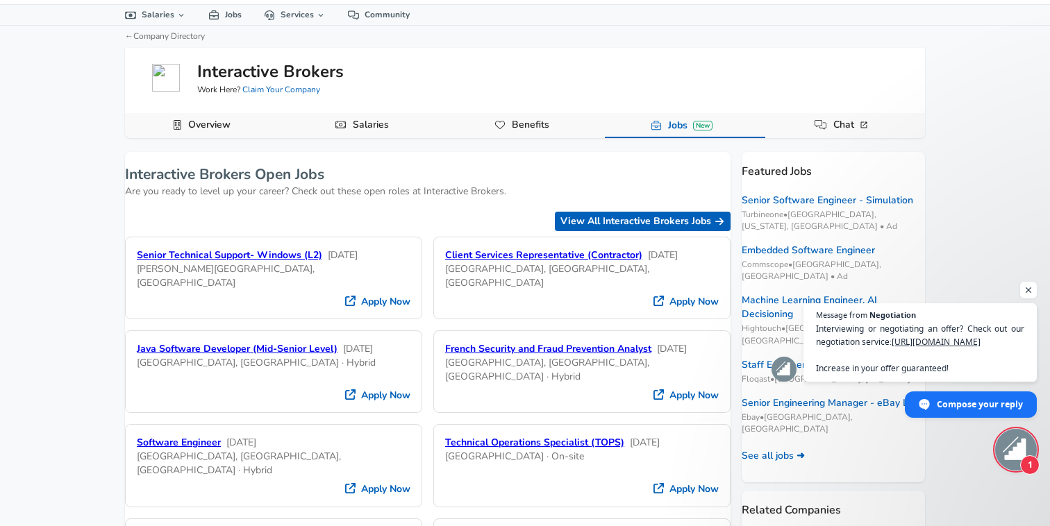
scroll to position [0, 0]
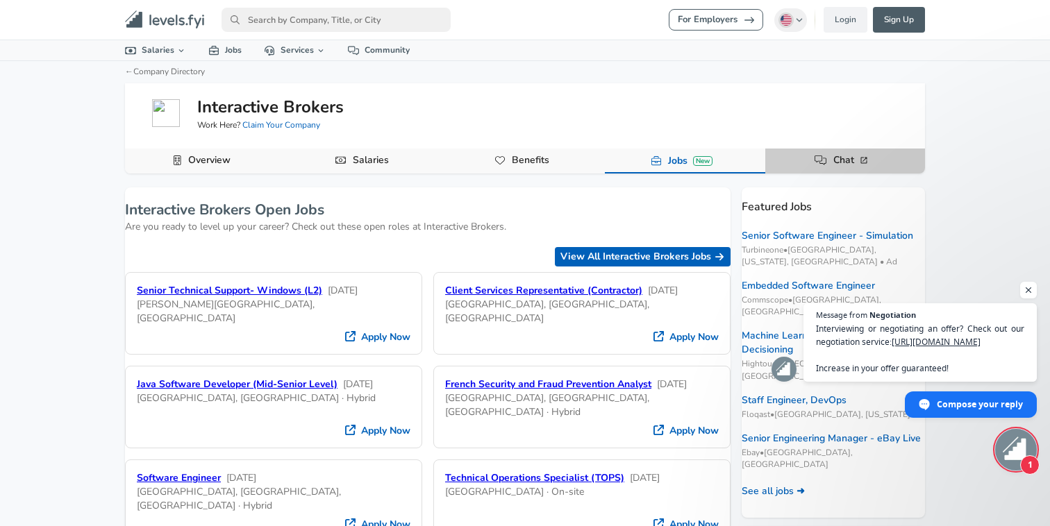
click at [822, 160] on icon "Company Data Navigation" at bounding box center [821, 161] width 13 height 10
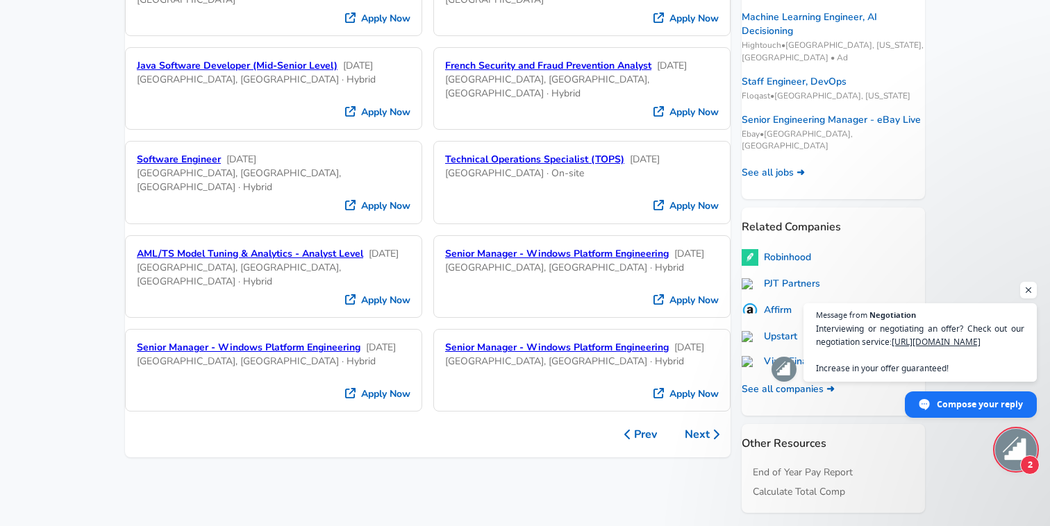
scroll to position [325, 0]
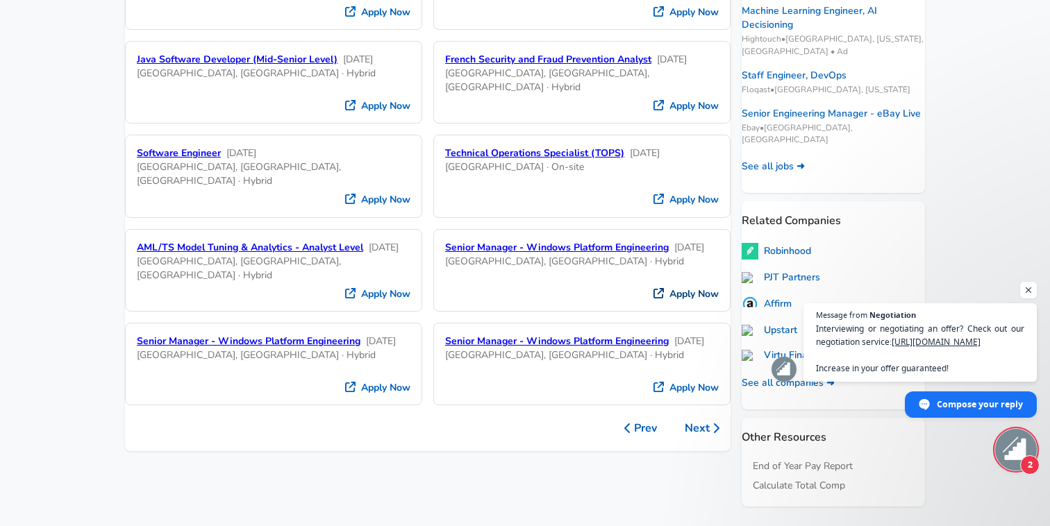
click at [667, 300] on link "Apply Now" at bounding box center [686, 294] width 65 height 12
click at [542, 251] on link "Senior Manager - Windows Platform Engineering" at bounding box center [557, 247] width 224 height 13
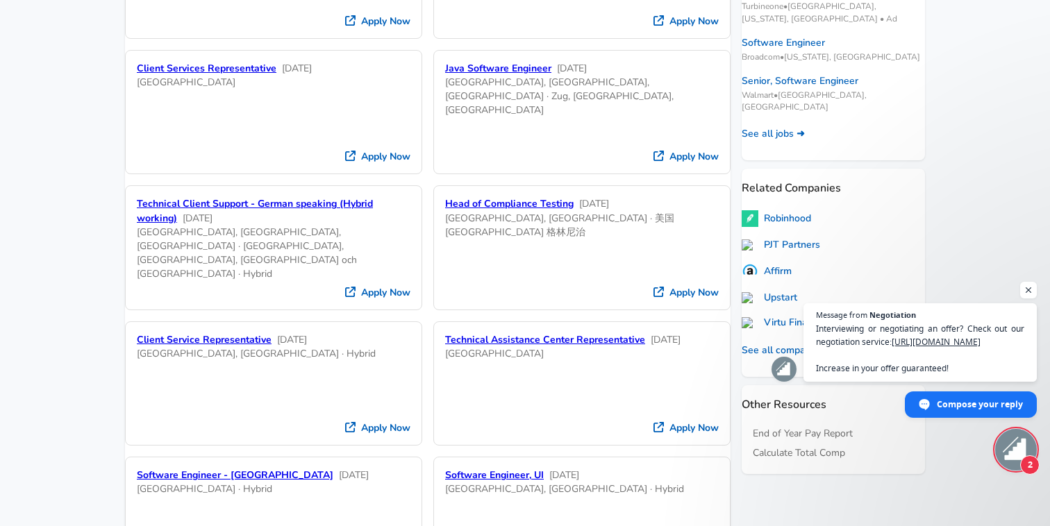
scroll to position [642, 0]
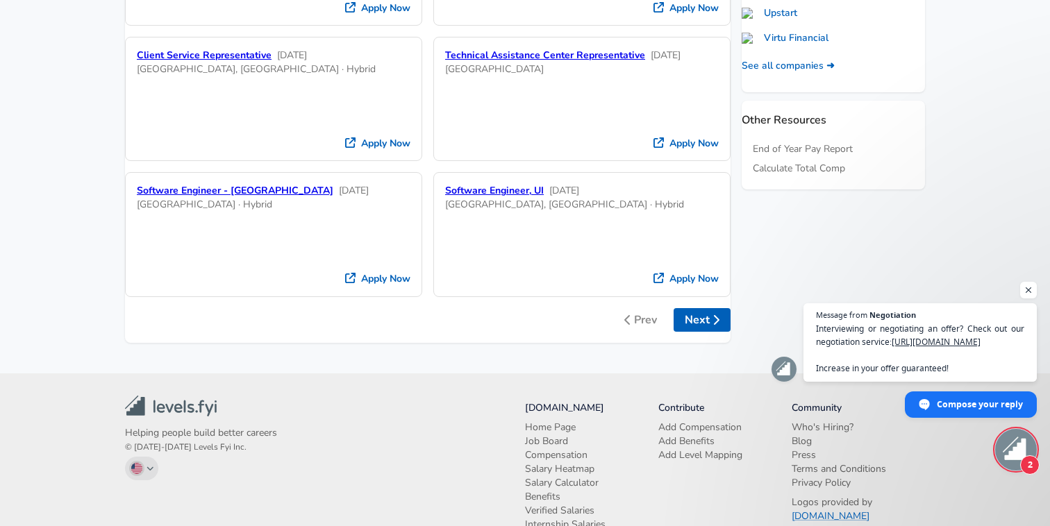
click at [687, 308] on button "Next" at bounding box center [702, 320] width 57 height 24
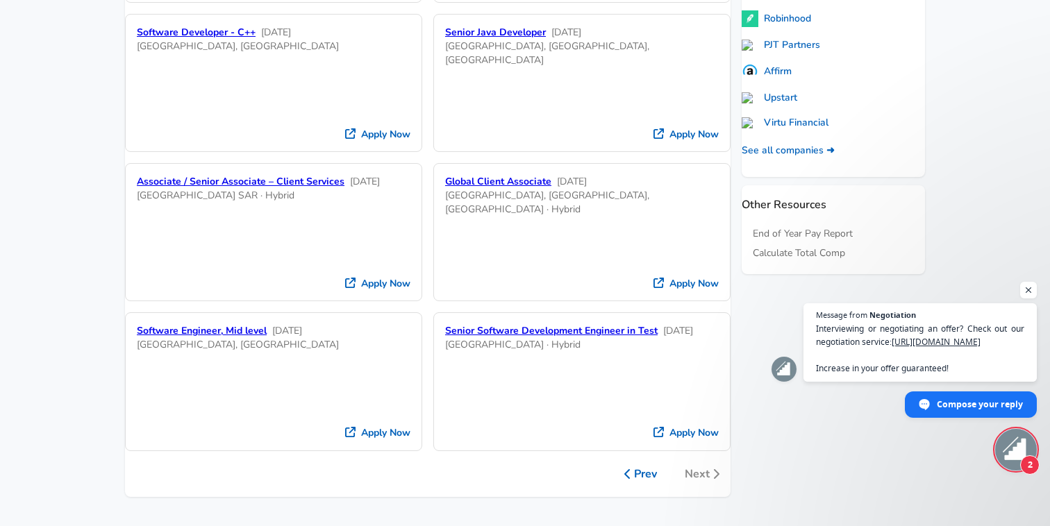
scroll to position [617, 0]
